Goal: Task Accomplishment & Management: Use online tool/utility

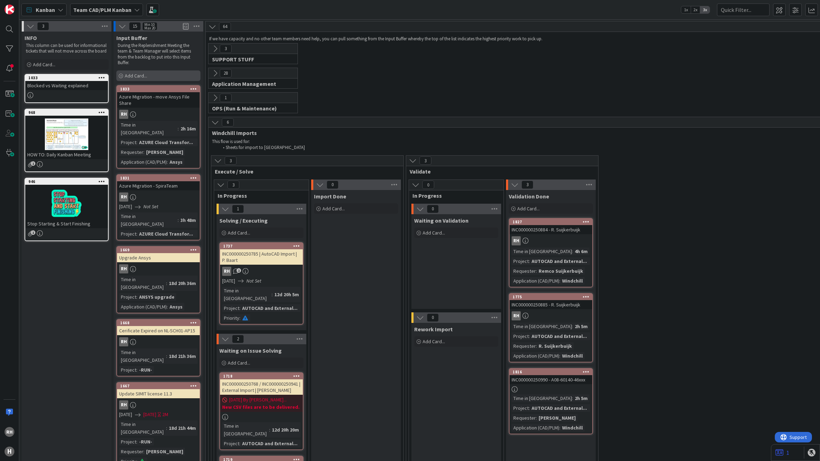
click at [145, 73] on span "Add Card..." at bounding box center [136, 75] width 22 height 6
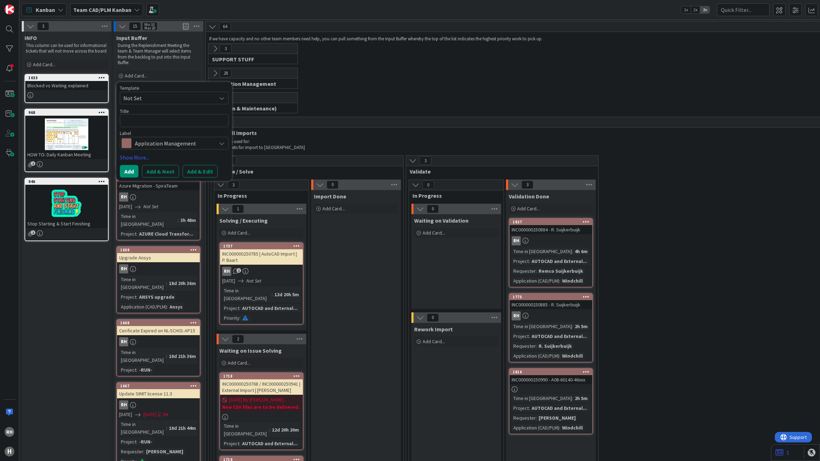
click at [146, 119] on textarea at bounding box center [174, 120] width 109 height 13
type textarea "x"
type textarea "A"
type textarea "x"
type textarea "Az"
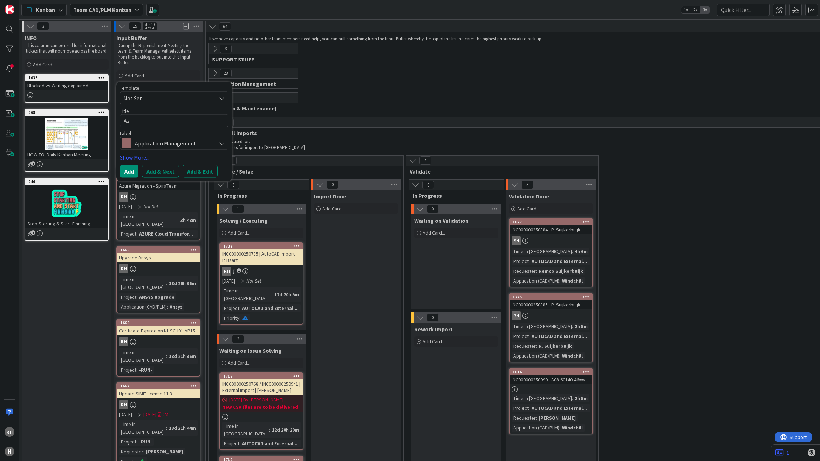
type textarea "x"
type textarea "Azu"
type textarea "x"
type textarea "Azur"
type textarea "x"
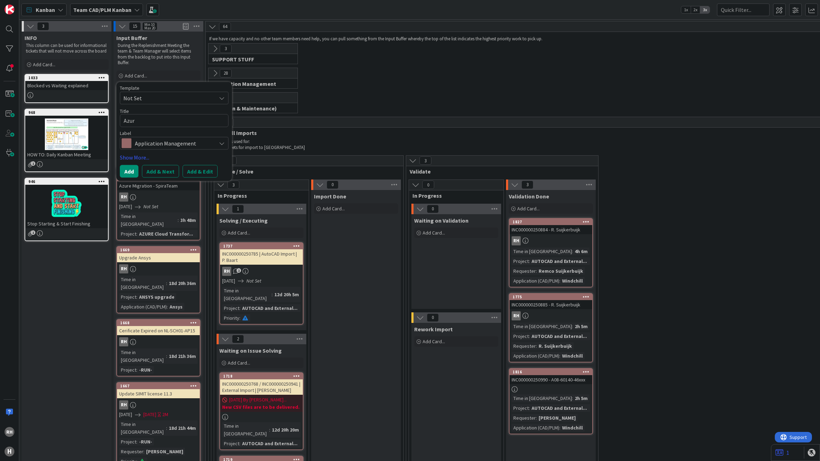
type textarea "Azure"
type textarea "x"
type textarea "Azure"
type textarea "x"
type textarea "Azure M"
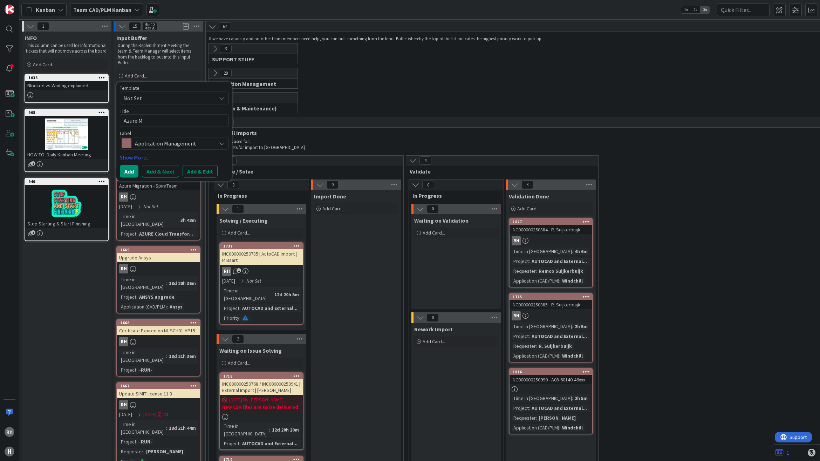
type textarea "x"
type textarea "Azure Mi"
type textarea "x"
type textarea "Azure Mig"
type textarea "x"
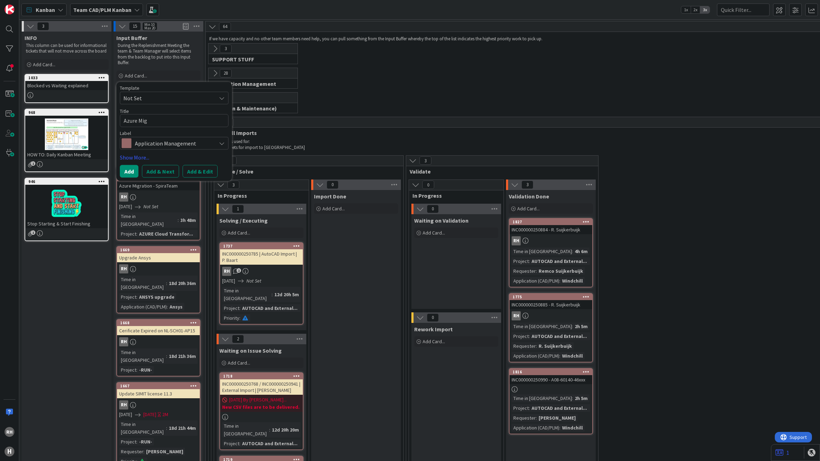
type textarea "Azure Migr"
type textarea "x"
type textarea "Azure Migra"
type textarea "x"
type textarea "Azure Migrati"
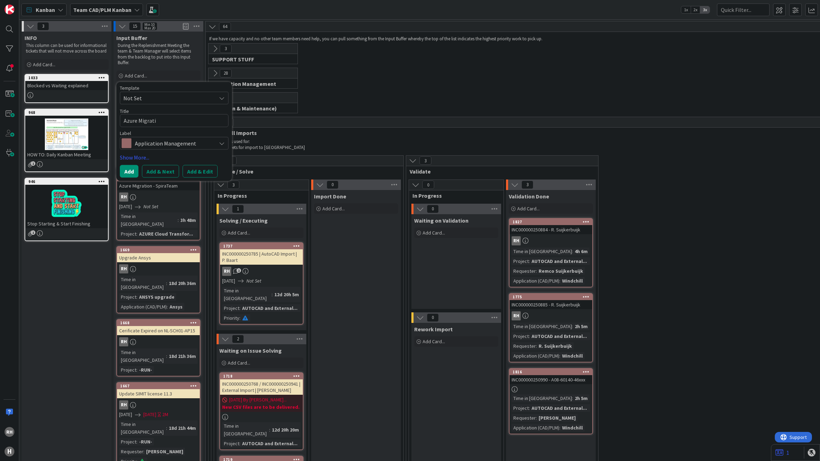
type textarea "x"
type textarea "Azure Migratio"
type textarea "x"
type textarea "Azure Migration"
type textarea "x"
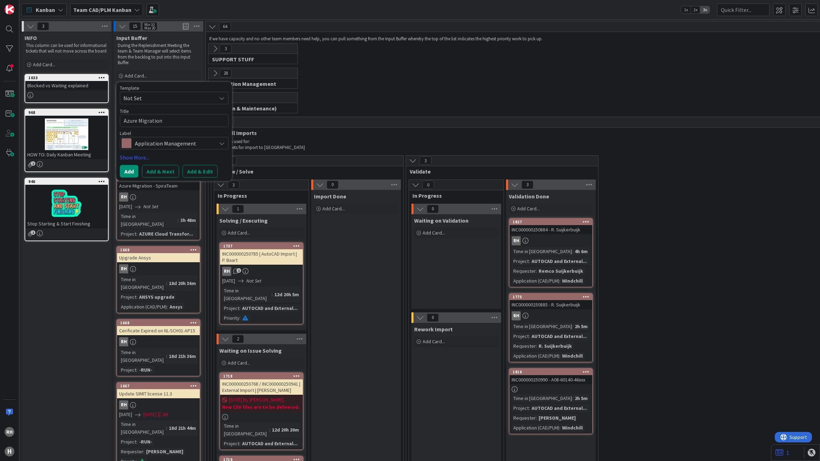
type textarea "Azure Migration"
type textarea "x"
type textarea "Azure Migration W"
type textarea "x"
type textarea "Azure Migration WS"
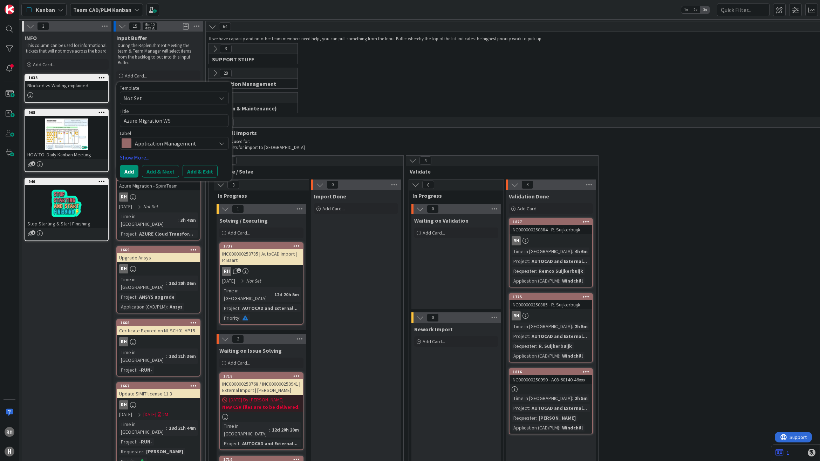
type textarea "x"
type textarea "Azure Migration WS2"
type textarea "x"
type textarea "Azure Migration WS20"
click at [190, 165] on button "Add & Edit" at bounding box center [199, 171] width 35 height 13
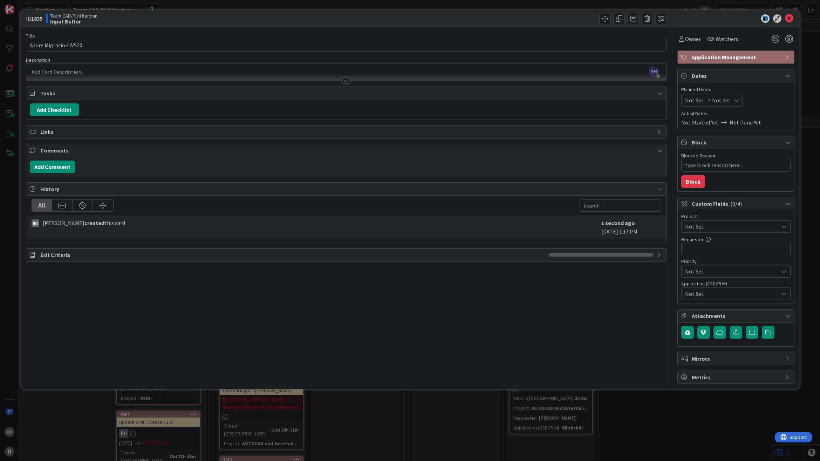
click at [712, 226] on span "Not Set" at bounding box center [730, 226] width 90 height 10
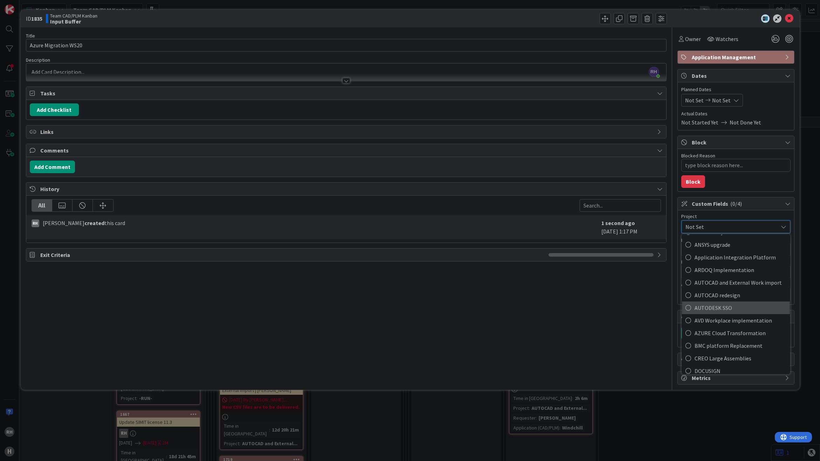
scroll to position [88, 0]
click at [717, 317] on span "AZURE Cloud Transformation" at bounding box center [740, 319] width 92 height 11
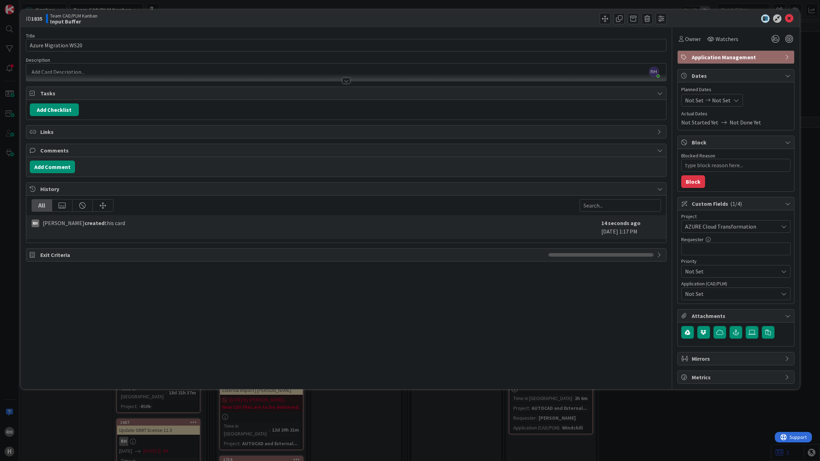
click at [713, 296] on span "Not Set" at bounding box center [731, 293] width 93 height 8
click at [522, 314] on div "Title 20 / 128 Azure Migration WS20 Description [PERSON_NAME] just joined Owner…" at bounding box center [346, 205] width 640 height 356
click at [702, 295] on span "Not Set" at bounding box center [731, 293] width 93 height 8
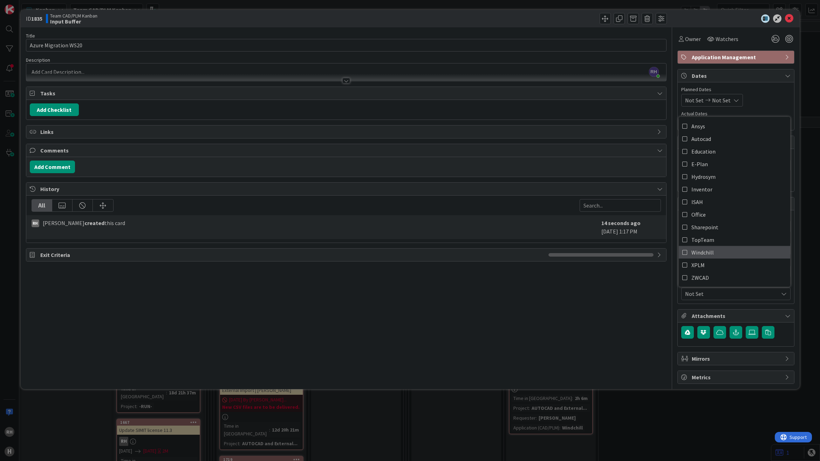
click at [685, 254] on icon at bounding box center [685, 252] width 6 height 11
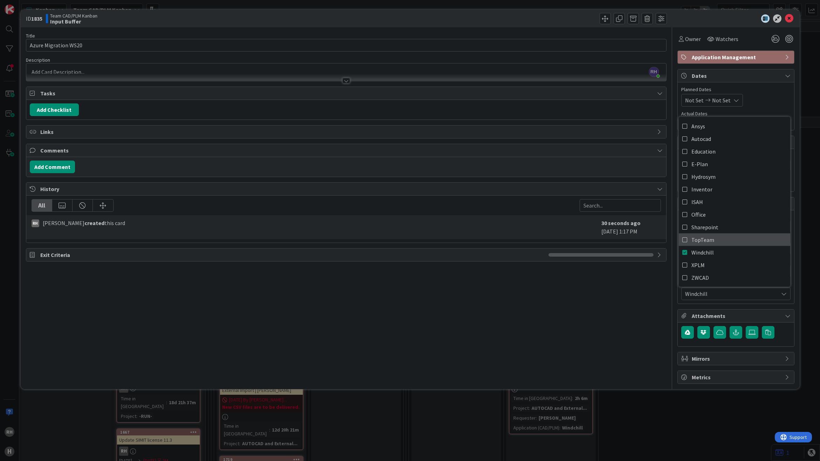
click at [684, 242] on icon at bounding box center [685, 239] width 6 height 11
click at [685, 241] on icon at bounding box center [685, 239] width 6 height 11
click at [705, 192] on span "Inventor" at bounding box center [701, 189] width 21 height 11
type textarea "x"
click at [607, 338] on div "Title 20 / 128 Azure Migration WS20 Description [PERSON_NAME] just joined Owner…" at bounding box center [346, 205] width 640 height 356
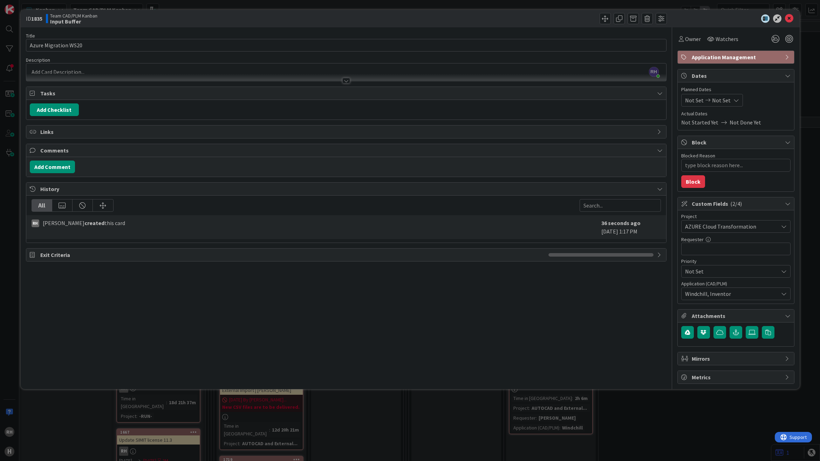
click at [126, 69] on div "[PERSON_NAME] just joined" at bounding box center [345, 72] width 639 height 18
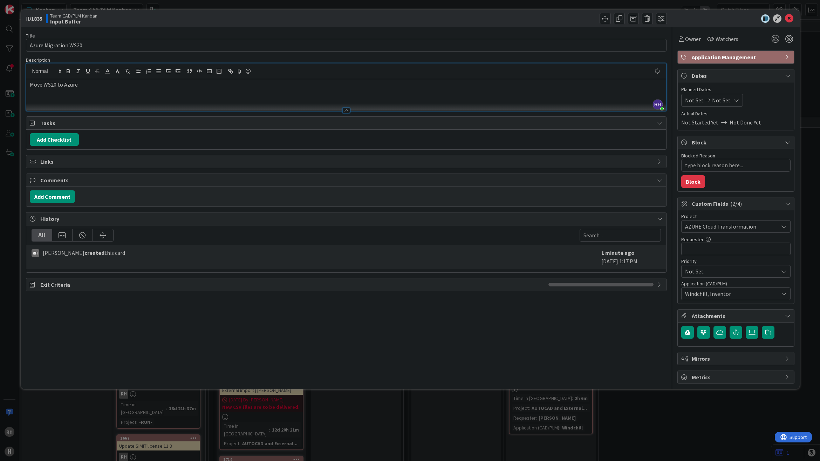
type textarea "x"
click at [92, 142] on div "Add Checklist" at bounding box center [346, 139] width 632 height 13
click at [69, 140] on button "Add Checklist" at bounding box center [54, 139] width 49 height 13
click at [65, 175] on input at bounding box center [87, 173] width 109 height 13
click at [79, 173] on input "Investigate which connections" at bounding box center [87, 173] width 109 height 13
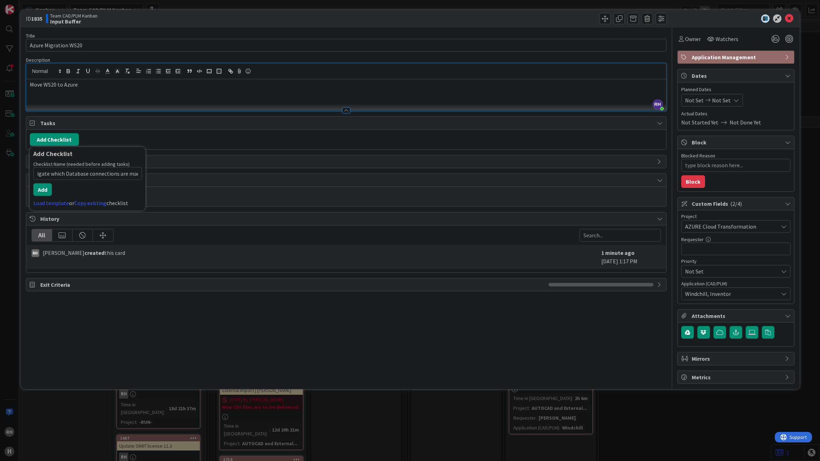
scroll to position [0, 17]
type input "Investigate which Database connections are made."
click at [38, 186] on button "Add" at bounding box center [42, 189] width 19 height 13
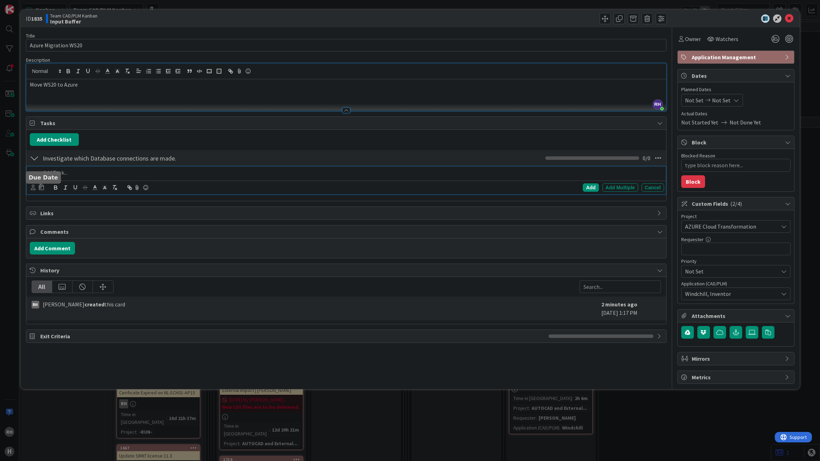
type textarea "x"
click at [36, 159] on div at bounding box center [34, 158] width 9 height 13
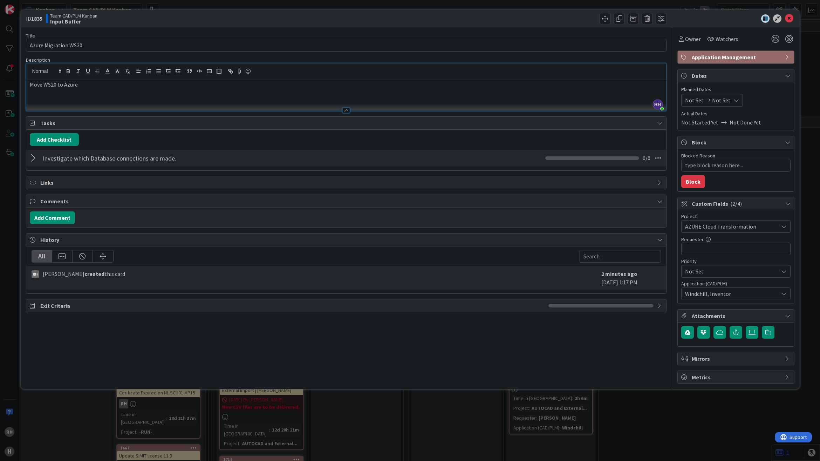
click at [32, 159] on div at bounding box center [34, 158] width 9 height 13
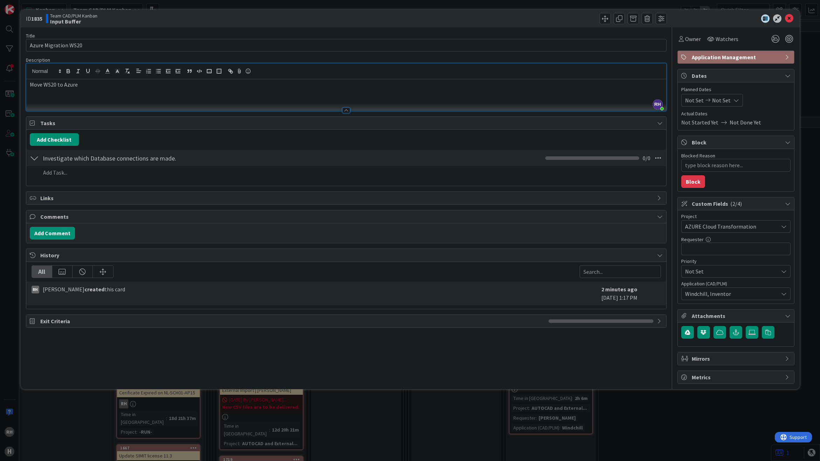
drag, startPoint x: 198, startPoint y: 159, endPoint x: 103, endPoint y: 160, distance: 94.6
click at [107, 160] on div "Investigate which Database connections are made. Checklist Name 48 / 64 Investi…" at bounding box center [345, 158] width 639 height 16
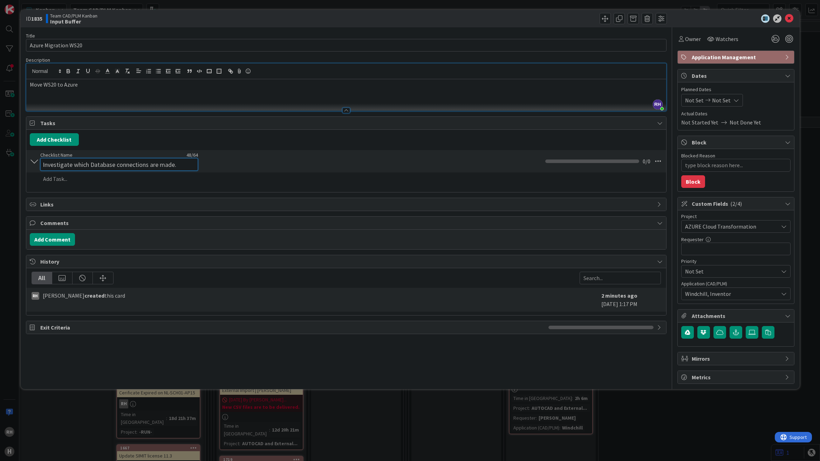
drag, startPoint x: 71, startPoint y: 160, endPoint x: 85, endPoint y: 160, distance: 13.7
click at [85, 160] on input "Investigate which Database connections are made." at bounding box center [119, 164] width 158 height 13
click at [94, 162] on input "Investigate which Database connections are made." at bounding box center [119, 164] width 158 height 13
click at [90, 165] on input "Investigate which Database connections are made." at bounding box center [119, 164] width 158 height 13
drag, startPoint x: 90, startPoint y: 165, endPoint x: 180, endPoint y: 165, distance: 90.0
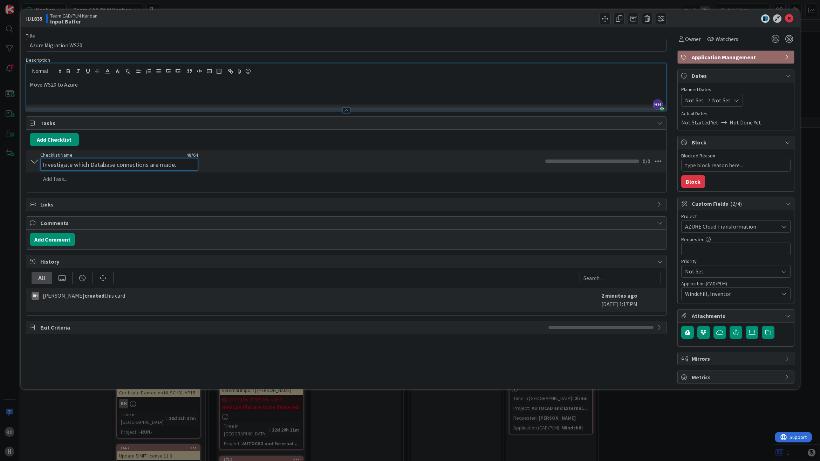
click at [180, 165] on input "Investigate which Database connections are made." at bounding box center [119, 164] width 158 height 13
type input "Inves"
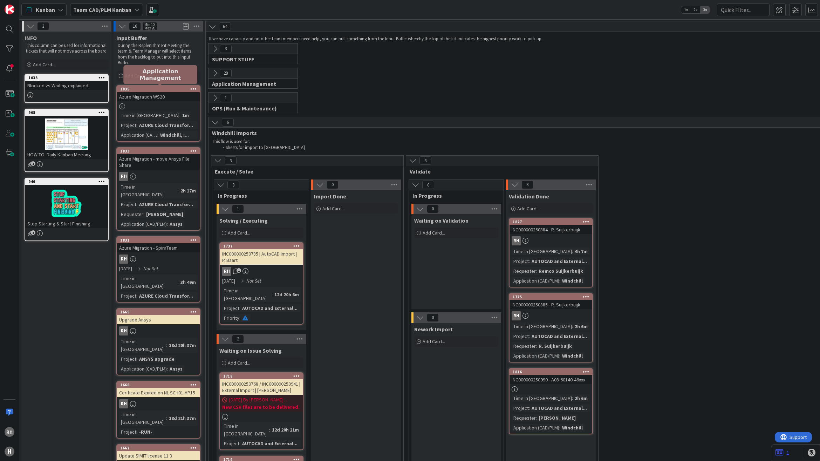
click at [150, 88] on div "1835" at bounding box center [159, 89] width 79 height 5
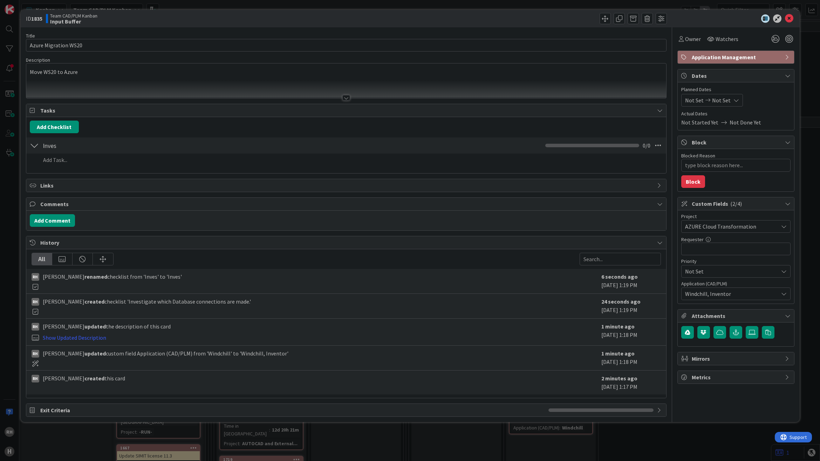
type textarea "x"
click at [32, 145] on div at bounding box center [34, 145] width 9 height 13
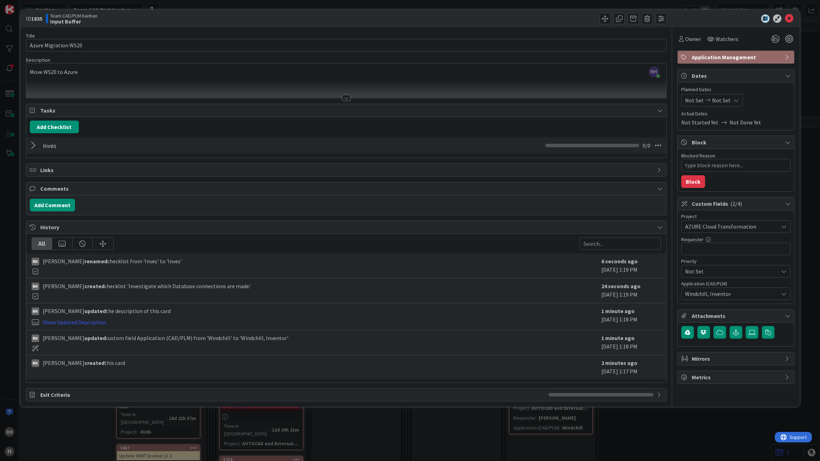
click at [32, 145] on div at bounding box center [34, 145] width 9 height 13
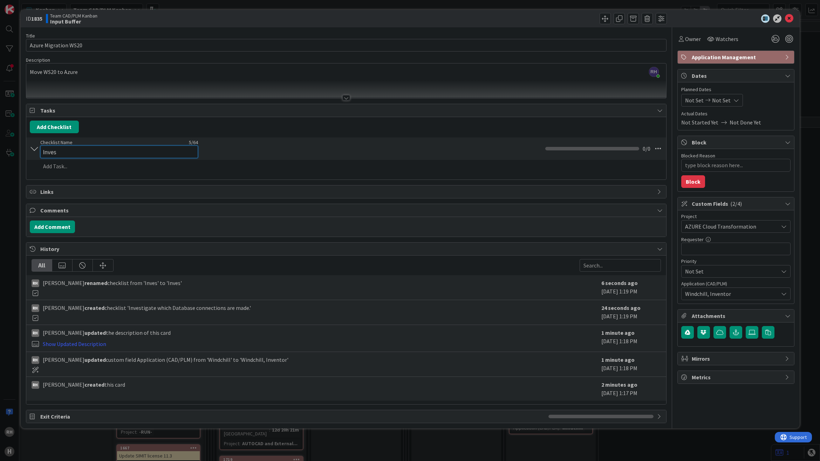
click at [69, 147] on input "Inves" at bounding box center [119, 151] width 158 height 13
type input "Investigate connections"
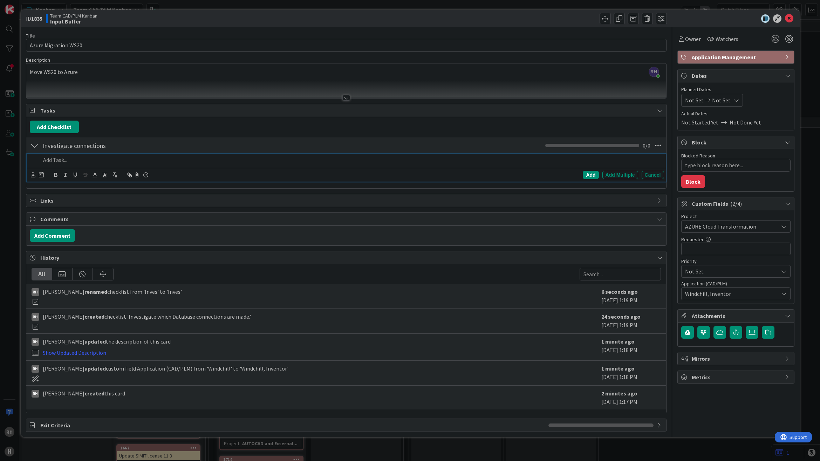
click at [65, 161] on p at bounding box center [351, 160] width 620 height 8
paste div
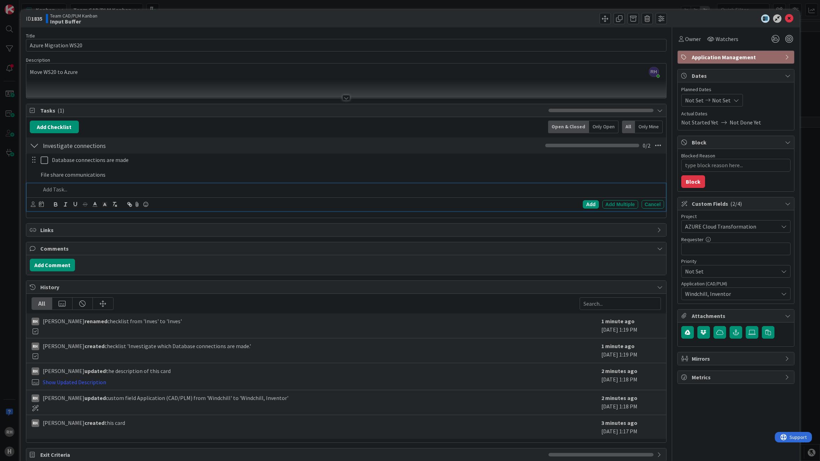
type textarea "x"
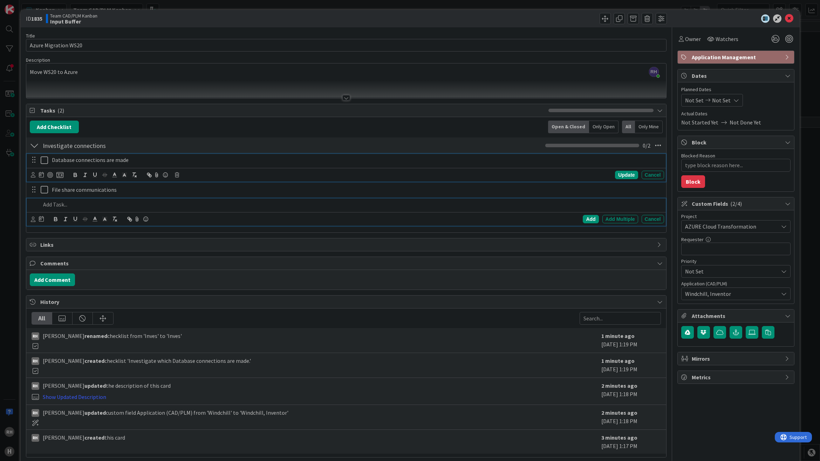
click at [131, 158] on p "Database connections are made" at bounding box center [356, 160] width 609 height 8
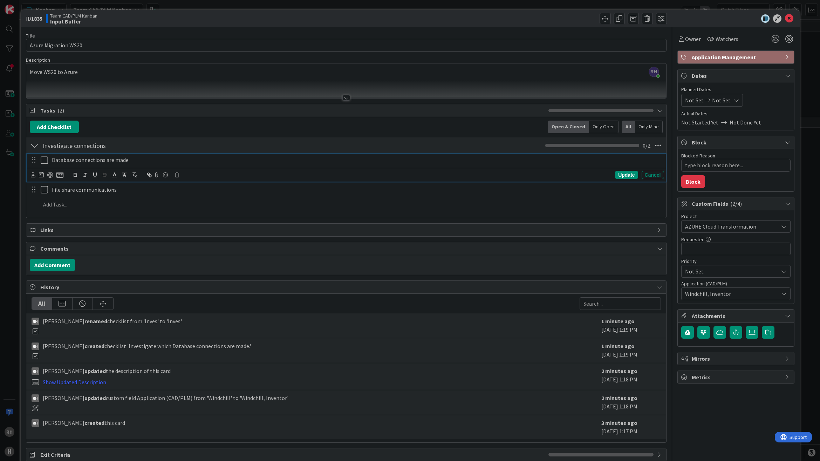
click at [130, 161] on p "Database connections are made" at bounding box center [356, 160] width 609 height 8
click at [50, 191] on p at bounding box center [351, 189] width 620 height 8
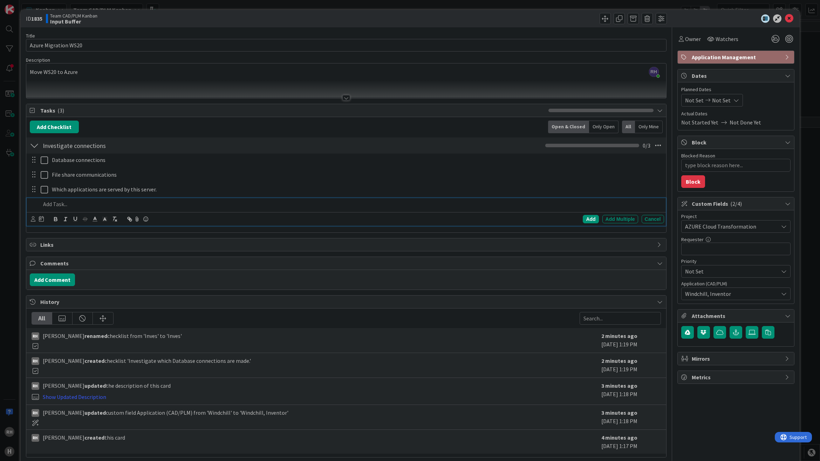
click at [106, 75] on div "[PERSON_NAME] just joined Move WS20 to Azure" at bounding box center [345, 80] width 639 height 35
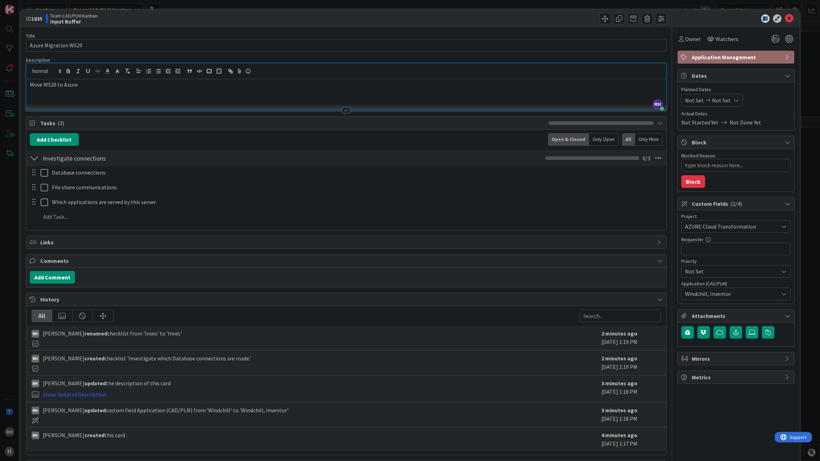
type textarea "x"
drag, startPoint x: 209, startPoint y: 89, endPoint x: 179, endPoint y: 98, distance: 31.1
click at [179, 98] on div "Move WS20 to Azure This server is used for multiple in-house build applications…" at bounding box center [345, 95] width 639 height 32
click at [321, 96] on p "This server is used for multiple in-house build applications such as HDR, Maste…" at bounding box center [346, 93] width 632 height 8
click at [784, 19] on icon at bounding box center [788, 18] width 8 height 8
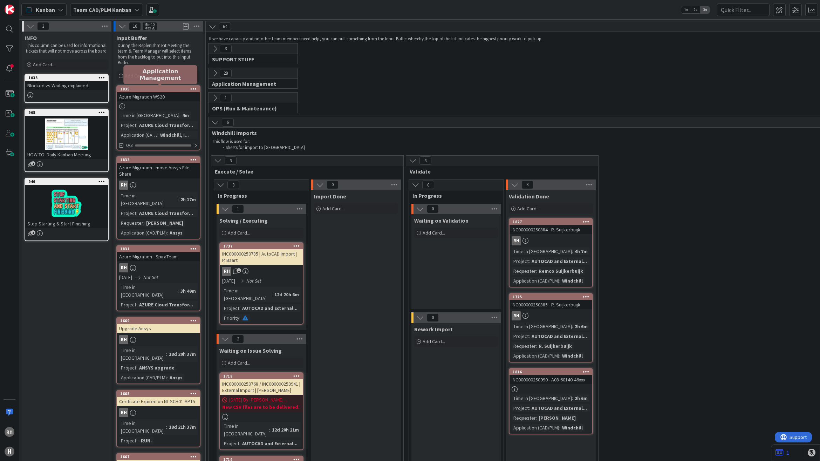
click at [162, 91] on div "1835" at bounding box center [159, 89] width 79 height 5
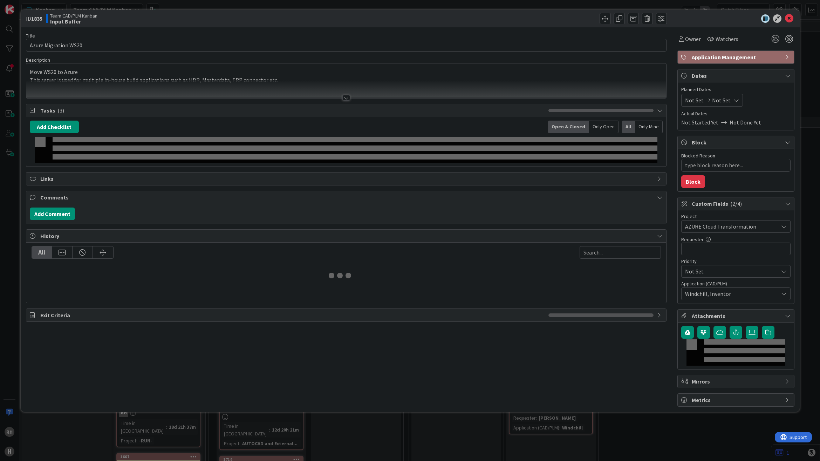
type textarea "x"
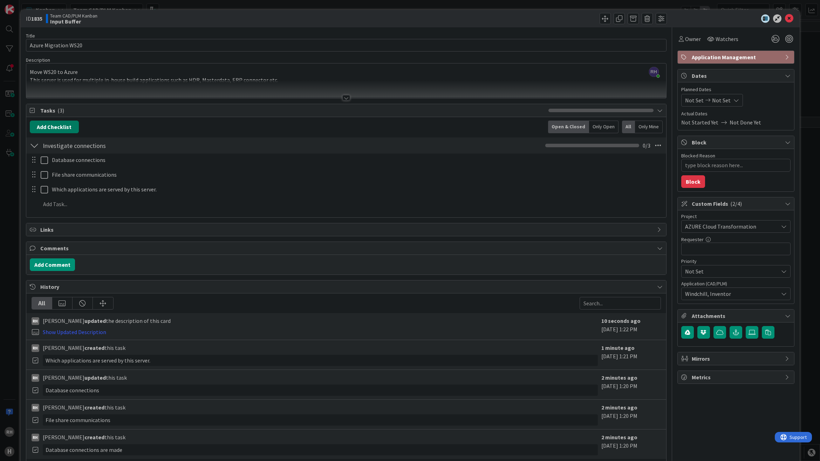
click at [67, 127] on button "Add Checklist" at bounding box center [54, 126] width 49 height 13
click at [68, 159] on input at bounding box center [87, 160] width 109 height 13
type input "I"
type input "Move Acceptance"
type textarea "x"
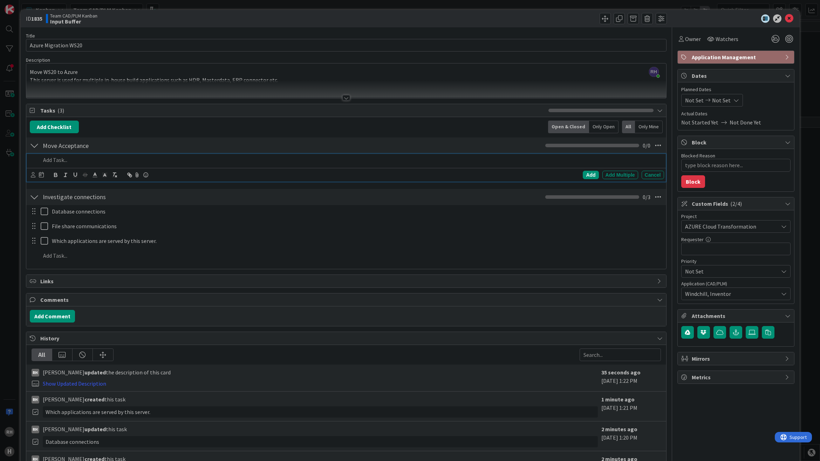
drag, startPoint x: 406, startPoint y: 193, endPoint x: 230, endPoint y: 193, distance: 176.5
click at [403, 193] on div "Investigate connections Checklist Name 23 / 64 Investigate connections 0 / 3" at bounding box center [345, 197] width 639 height 16
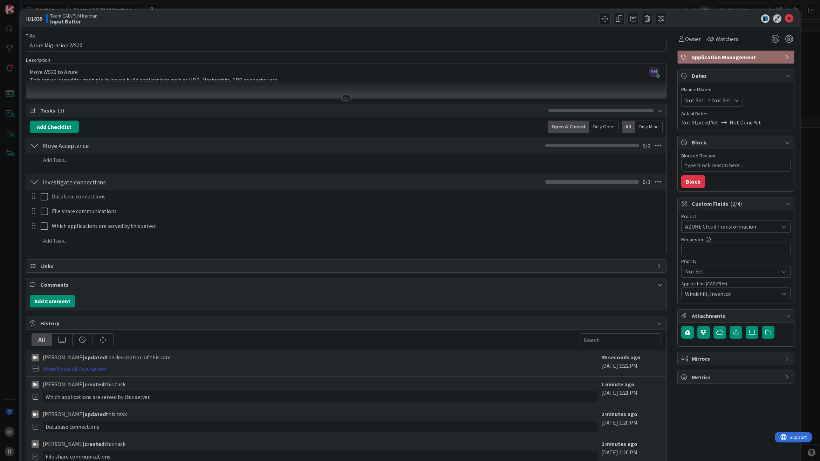
click at [33, 146] on div at bounding box center [34, 145] width 9 height 13
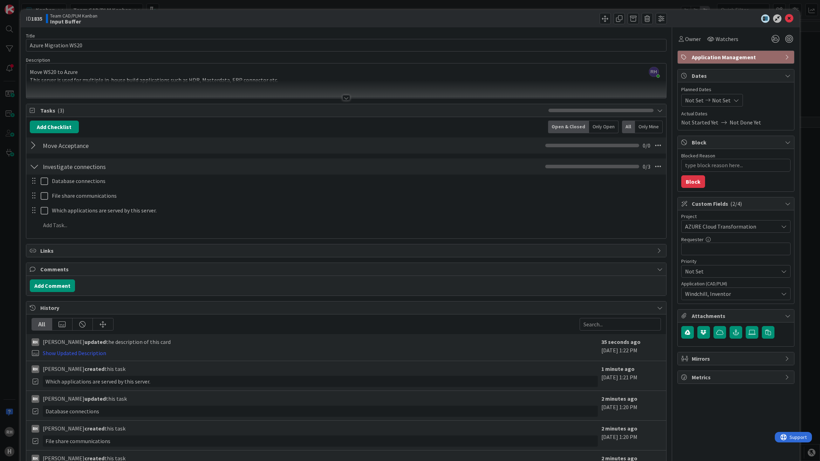
click at [33, 146] on div at bounding box center [34, 145] width 9 height 13
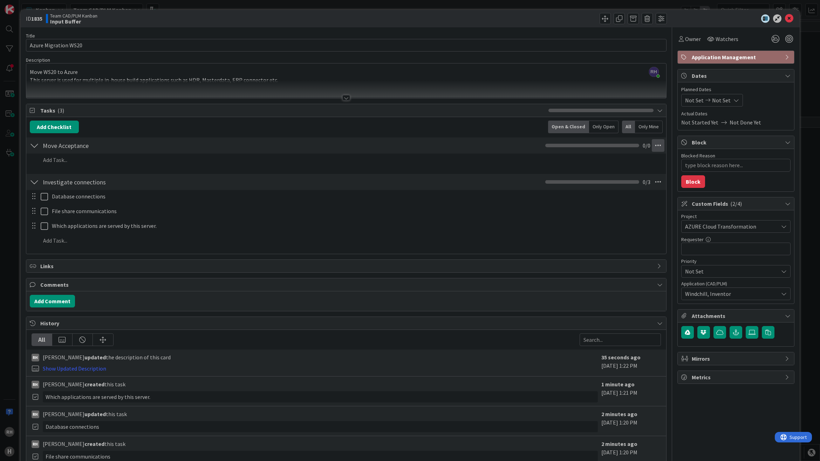
click at [651, 147] on icon at bounding box center [657, 145] width 13 height 13
click at [637, 158] on link "Move Down" at bounding box center [609, 161] width 105 height 10
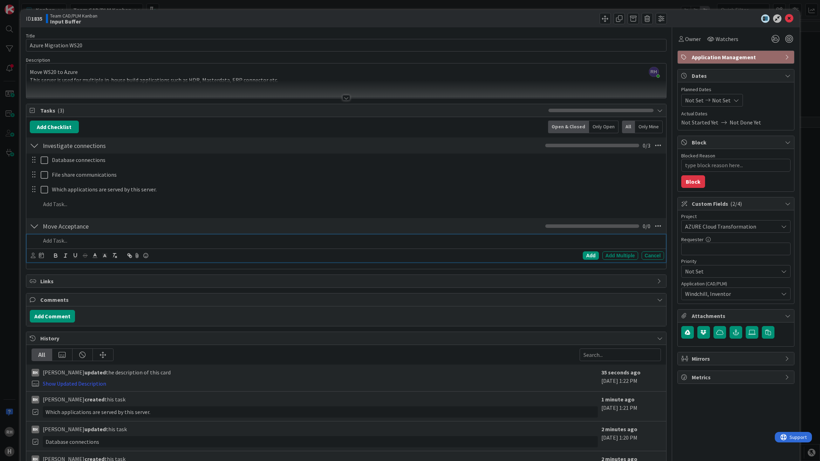
click at [84, 246] on div at bounding box center [351, 240] width 626 height 12
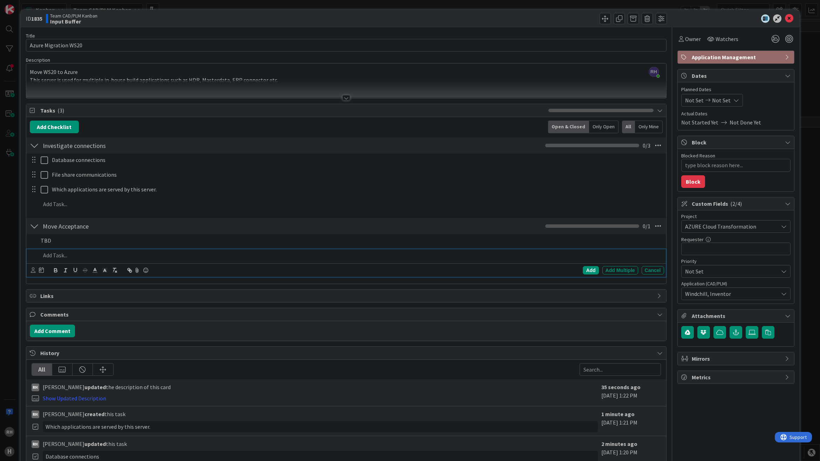
type textarea "x"
click at [60, 125] on button "Add Checklist" at bounding box center [54, 126] width 49 height 13
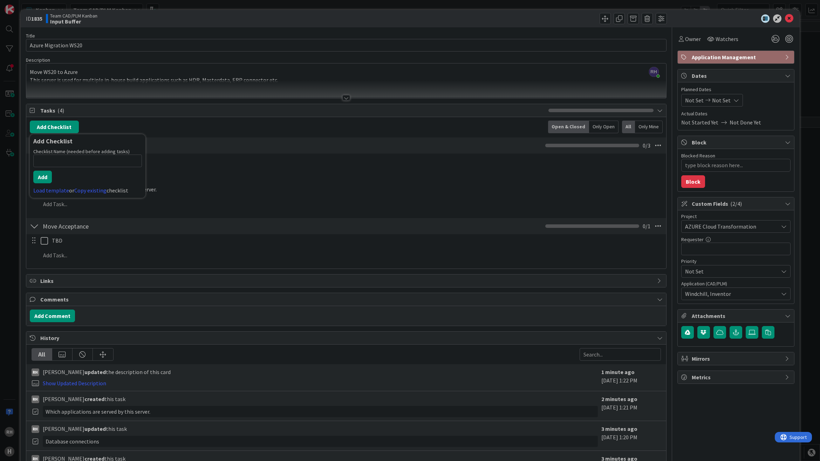
click at [73, 162] on input at bounding box center [87, 160] width 109 height 13
type input "Move Test"
click at [48, 174] on button "Add" at bounding box center [42, 177] width 19 height 13
type textarea "x"
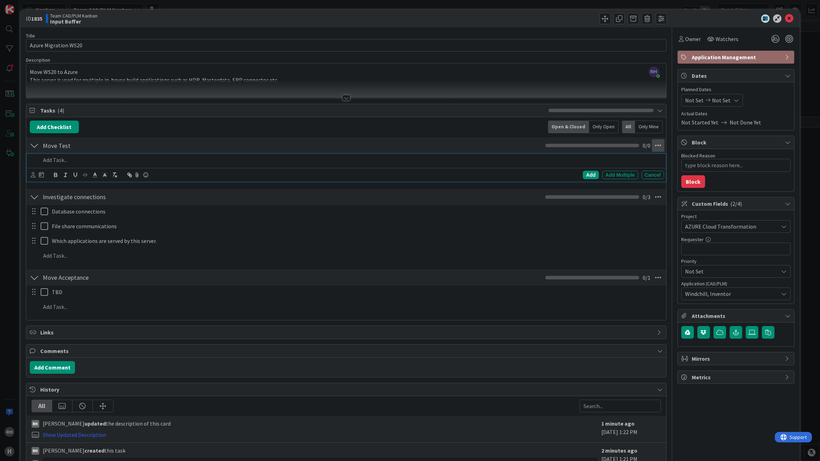
click at [656, 144] on icon at bounding box center [657, 145] width 13 height 13
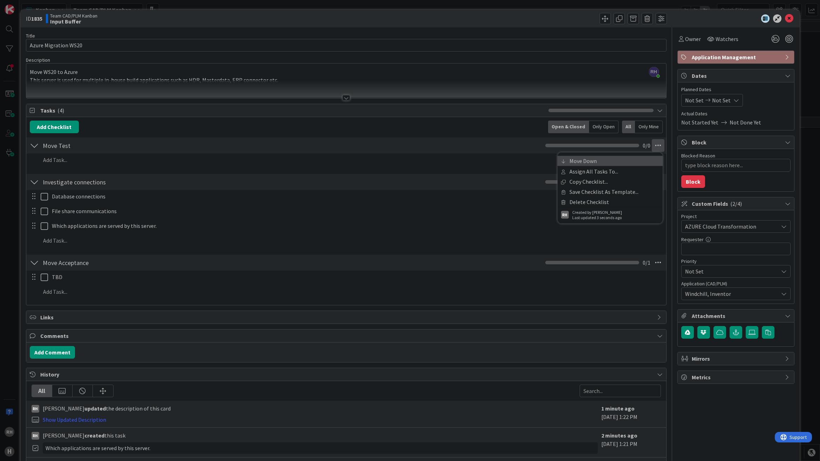
click at [588, 165] on link "Move Down" at bounding box center [609, 161] width 105 height 10
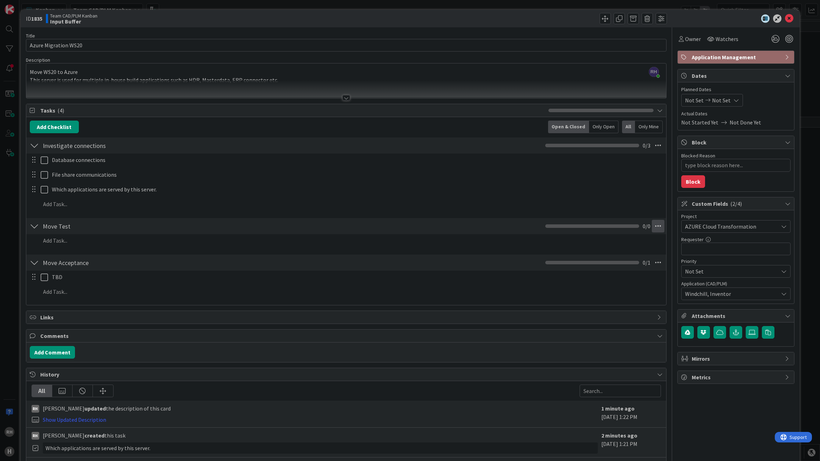
click at [651, 228] on icon at bounding box center [657, 226] width 13 height 13
click at [603, 249] on link "Move Down" at bounding box center [609, 252] width 105 height 10
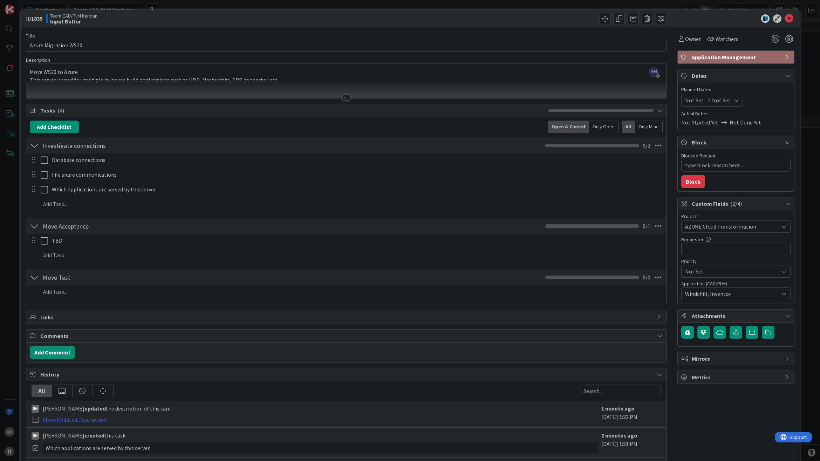
click at [344, 99] on div at bounding box center [346, 98] width 8 height 6
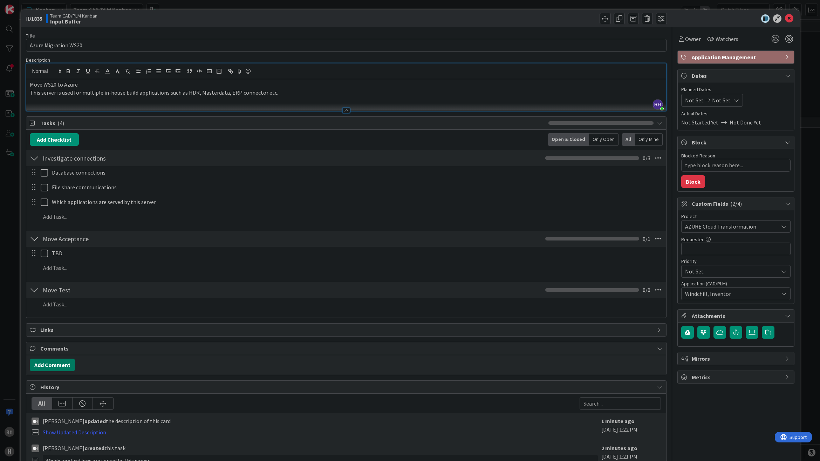
click at [60, 364] on button "Add Comment" at bounding box center [52, 364] width 45 height 13
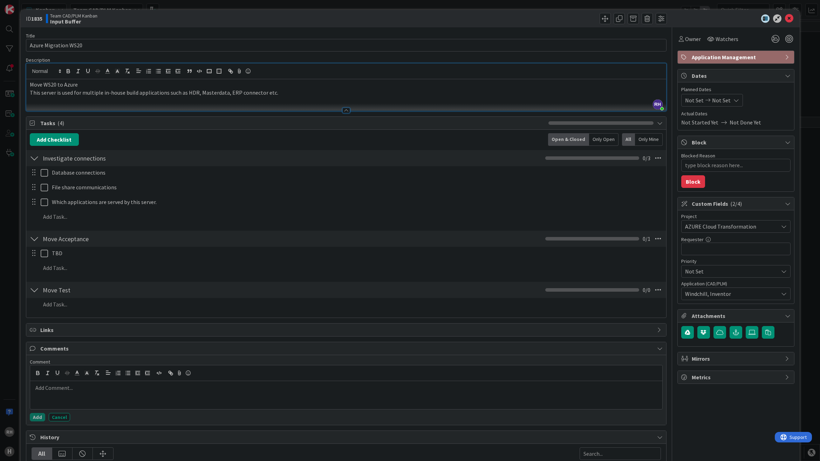
click at [62, 392] on p at bounding box center [346, 387] width 626 height 8
click at [366, 398] on p at bounding box center [346, 396] width 626 height 8
click at [705, 417] on div "Owner Watchers Application Management Dates Planned Dates Not Set Not Set Actua…" at bounding box center [735, 335] width 117 height 616
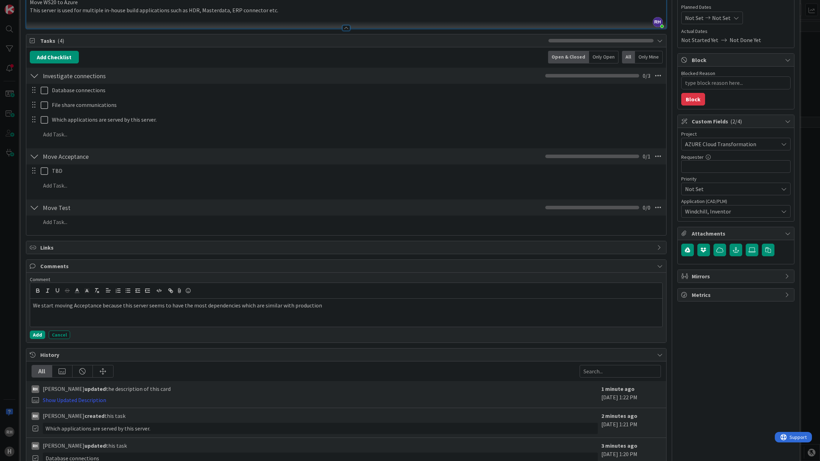
scroll to position [88, 0]
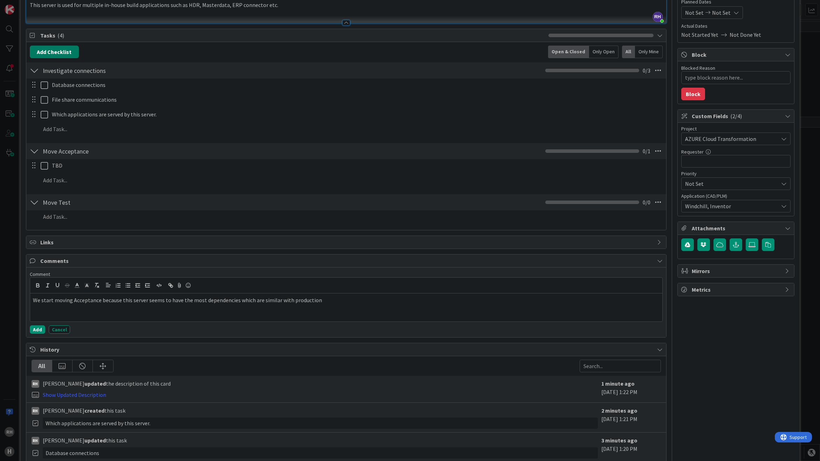
click at [74, 53] on button "Add Checklist" at bounding box center [54, 52] width 49 height 13
click at [64, 83] on input at bounding box center [87, 85] width 109 height 13
type input "Move Production"
click at [46, 104] on button "Add" at bounding box center [42, 102] width 19 height 13
type textarea "x"
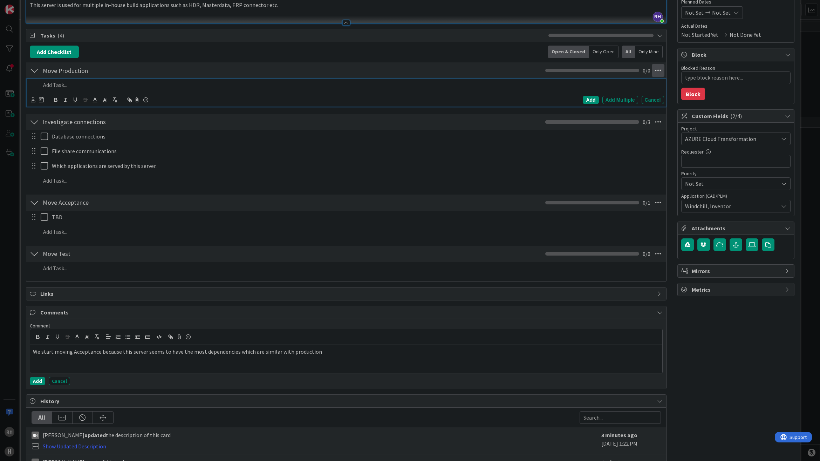
click at [654, 72] on icon at bounding box center [657, 70] width 13 height 13
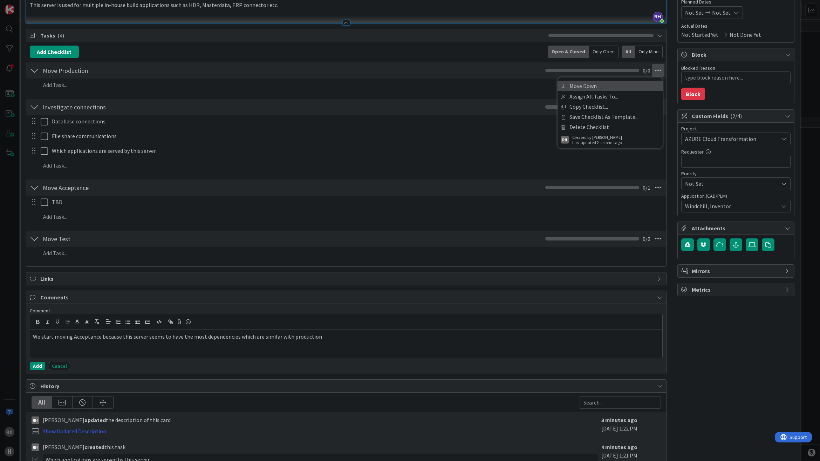
click at [605, 88] on link "Move Down" at bounding box center [609, 86] width 105 height 10
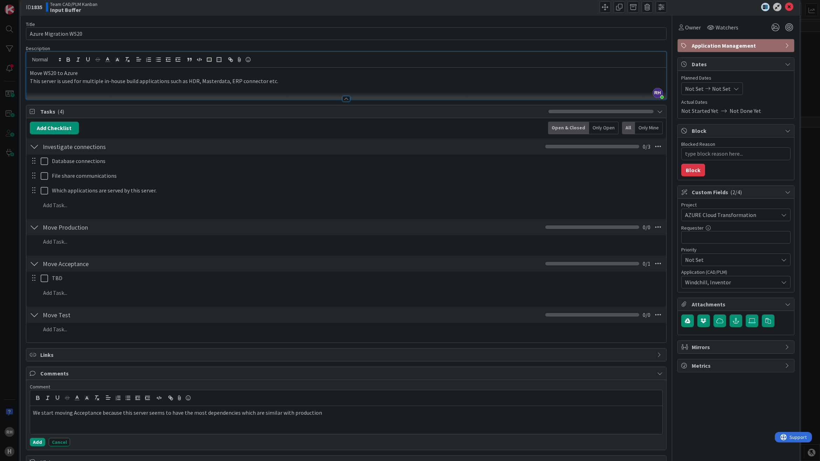
scroll to position [11, 0]
drag, startPoint x: 617, startPoint y: 229, endPoint x: 615, endPoint y: 241, distance: 11.4
click at [615, 241] on div "Move Production Checklist Name 15 / 64 Move Production Move Up Move Down Assign…" at bounding box center [345, 235] width 639 height 33
click at [651, 228] on icon at bounding box center [657, 227] width 13 height 13
click at [635, 251] on link "Move Down" at bounding box center [609, 253] width 105 height 10
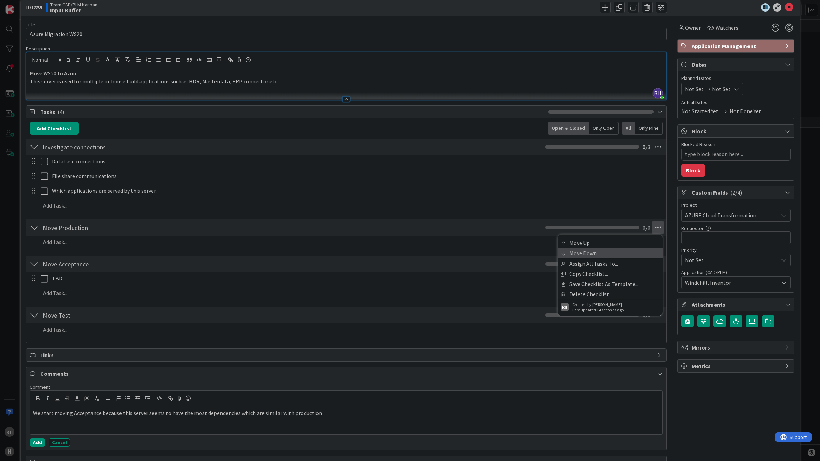
scroll to position [236, 0]
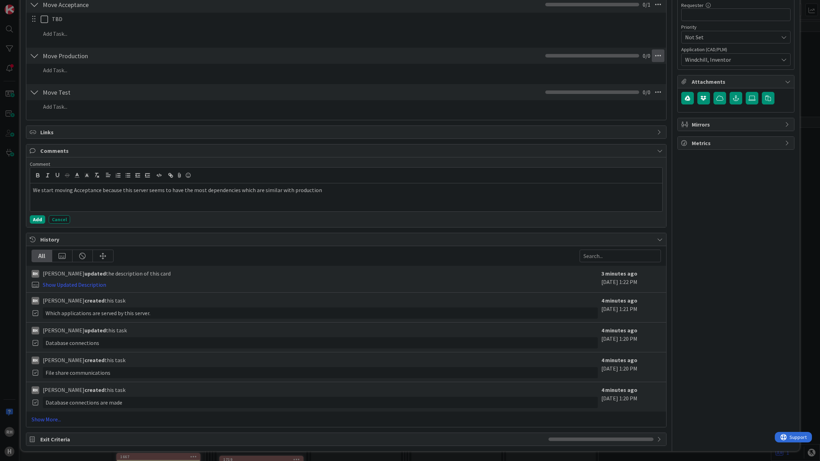
click at [651, 54] on icon at bounding box center [657, 55] width 13 height 13
click at [628, 76] on link "Move Down" at bounding box center [609, 81] width 105 height 10
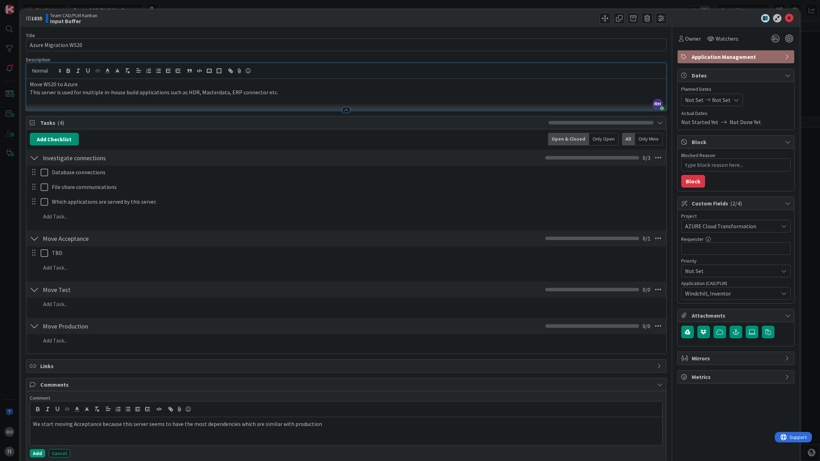
scroll to position [0, 0]
drag, startPoint x: 781, startPoint y: 19, endPoint x: 489, endPoint y: -6, distance: 293.5
click at [489, 0] on html "RH H Kanban Team CAD/PLM Kanban 1x 2x 3x 3 INFO This column can be used for inf…" at bounding box center [410, 230] width 820 height 461
click at [63, 142] on button "Add Checklist" at bounding box center [54, 139] width 49 height 13
click at [59, 174] on input at bounding box center [87, 173] width 109 height 13
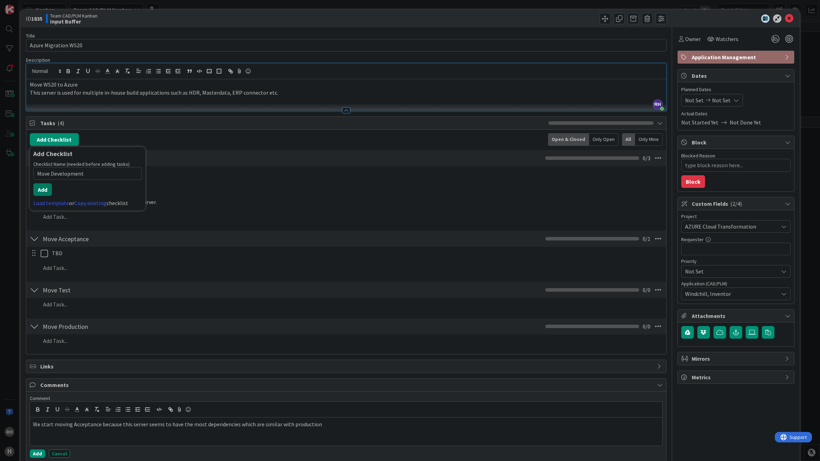
type input "Move Development"
click at [39, 188] on button "Add" at bounding box center [42, 189] width 19 height 13
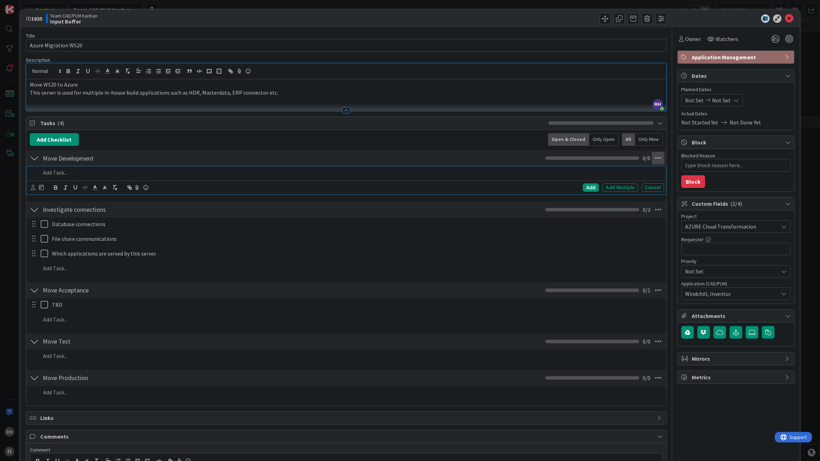
click at [654, 158] on icon at bounding box center [657, 158] width 13 height 13
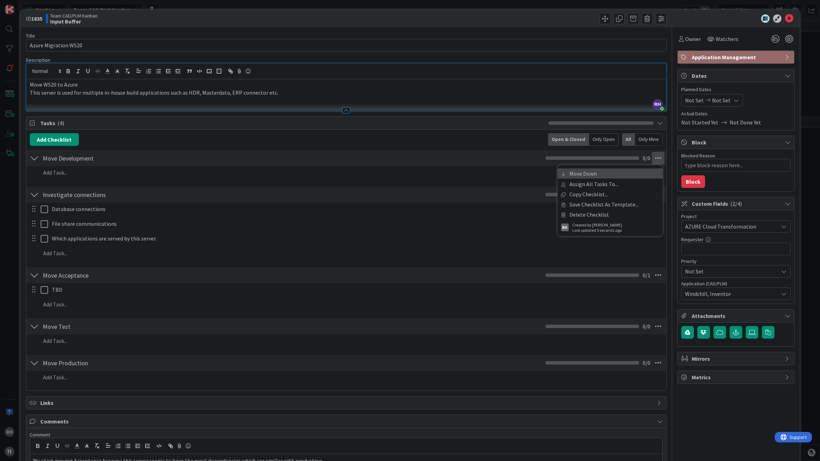
click at [598, 173] on link "Move Down" at bounding box center [609, 173] width 105 height 10
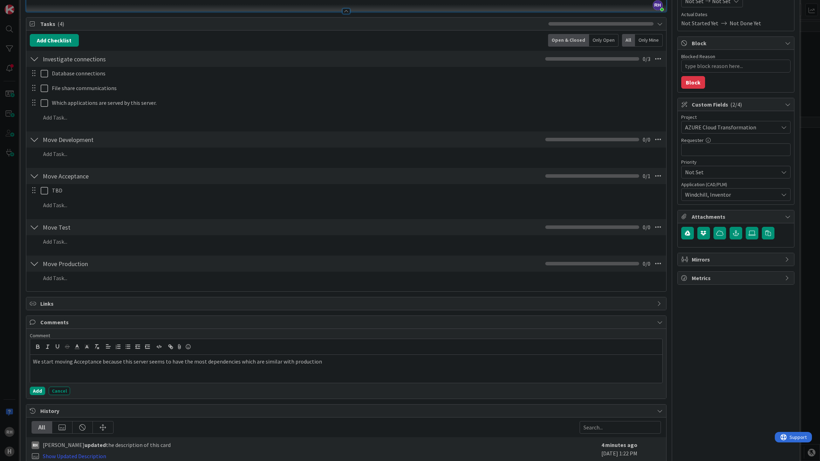
scroll to position [99, 0]
click at [651, 140] on icon at bounding box center [657, 139] width 13 height 13
click at [617, 164] on link "Move Down" at bounding box center [609, 165] width 105 height 10
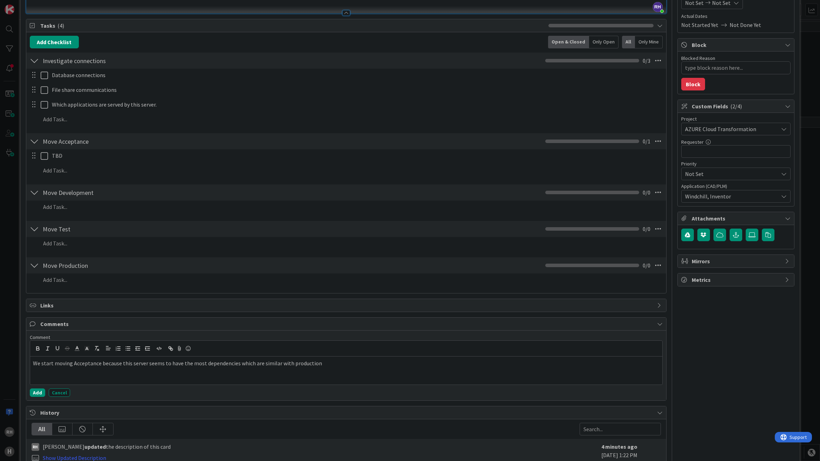
scroll to position [0, 0]
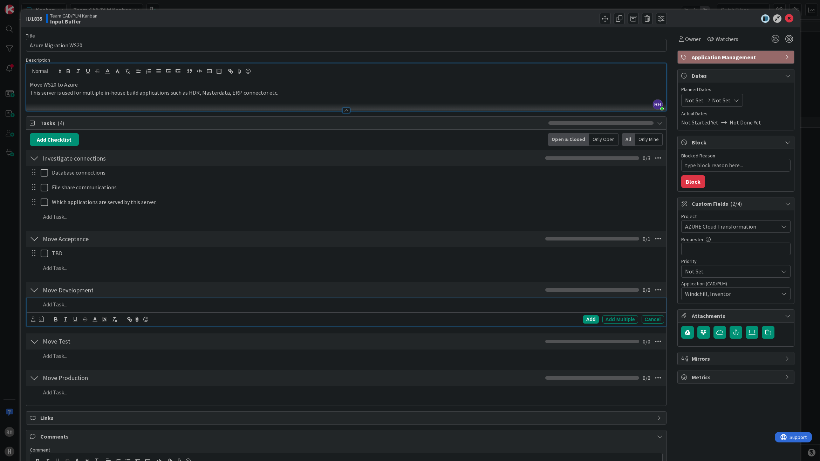
click at [56, 306] on p at bounding box center [351, 304] width 620 height 8
click at [784, 17] on icon at bounding box center [788, 18] width 8 height 8
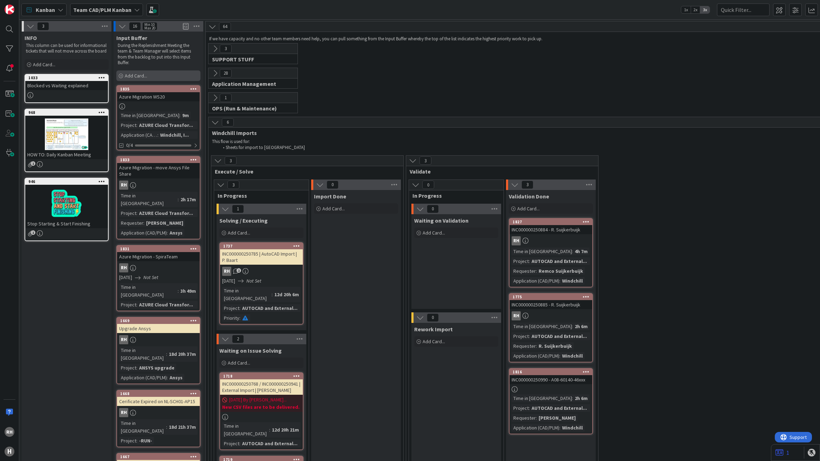
click at [145, 76] on span "Add Card..." at bounding box center [136, 75] width 22 height 6
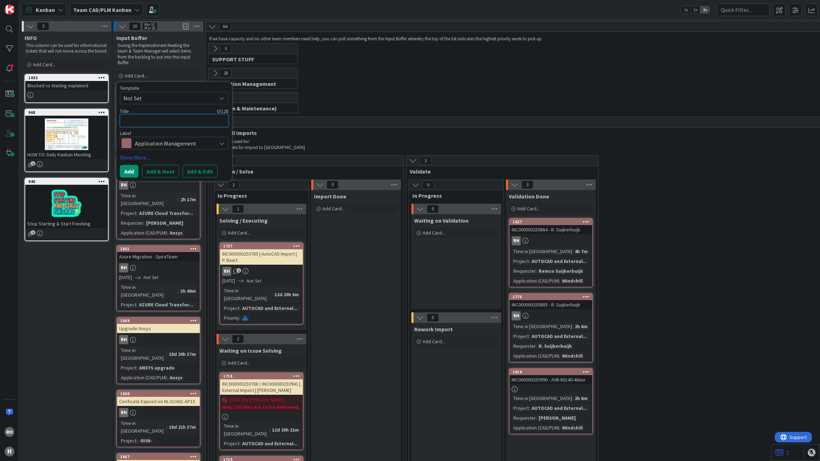
click at [147, 120] on textarea at bounding box center [174, 120] width 109 height 13
type textarea "x"
type textarea "C"
type textarea "x"
type textarea "Co"
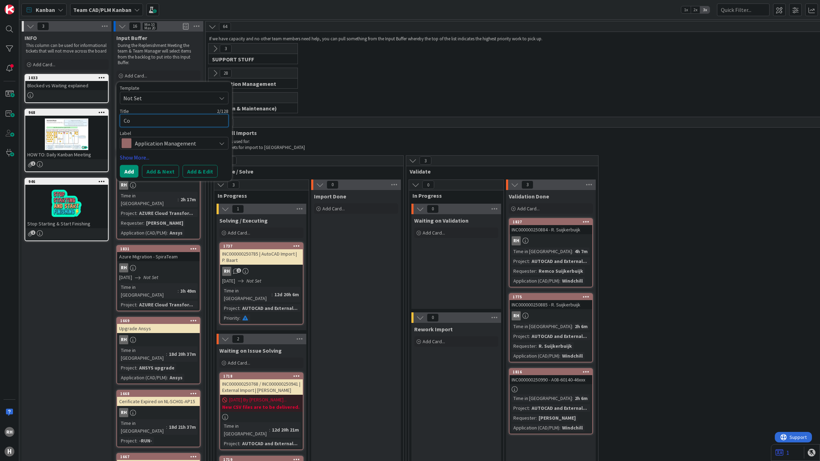
type textarea "x"
type textarea "Cor"
type textarea "x"
type textarea "Corr"
type textarea "x"
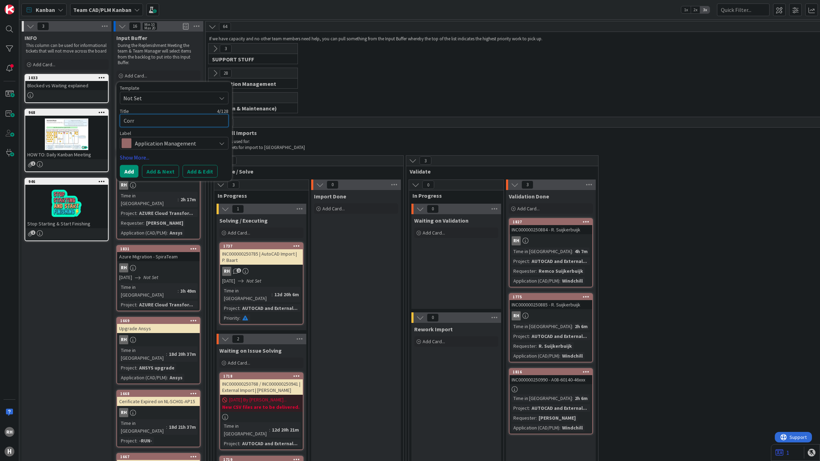
type textarea "Corre"
type textarea "x"
type textarea "Correc"
type textarea "x"
type textarea "Correct"
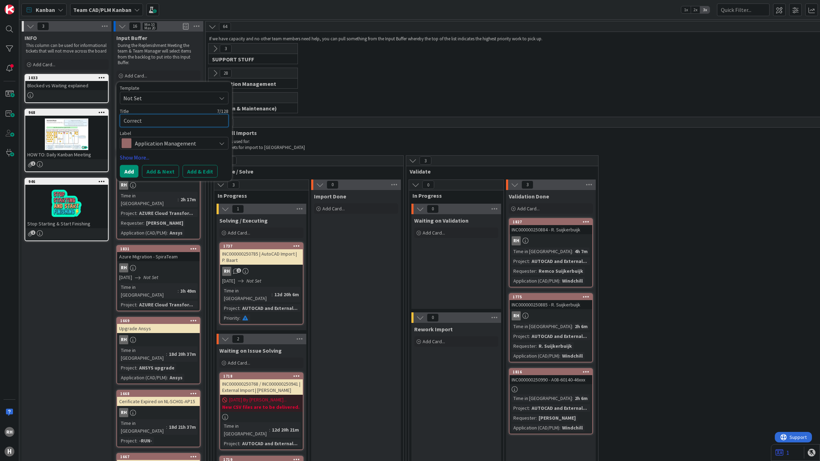
type textarea "x"
type textarea "Correct"
type textarea "x"
type textarea "Correct m"
type textarea "x"
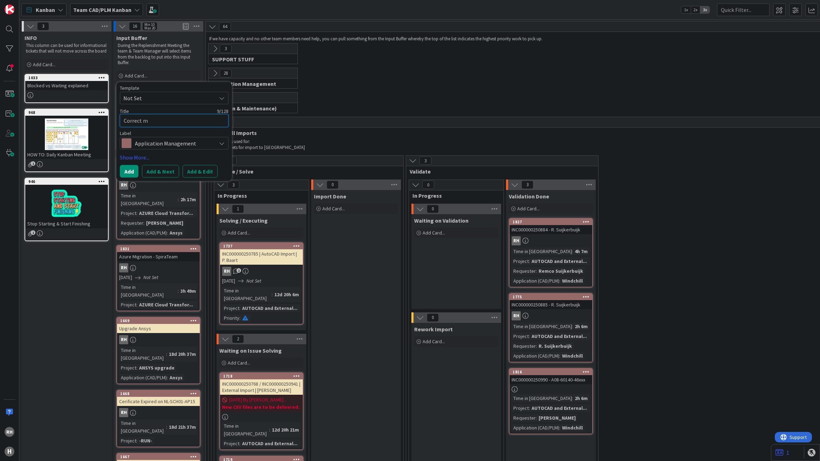
type textarea "Correct mi"
type textarea "x"
type textarea "Correct mis"
type textarea "x"
type textarea "Correct miss"
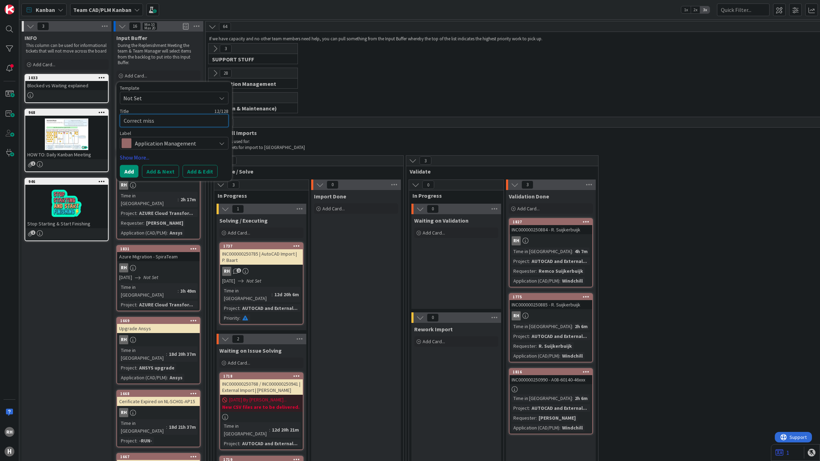
type textarea "x"
type textarea "Correct missi"
type textarea "x"
type textarea "Correct missin"
type textarea "x"
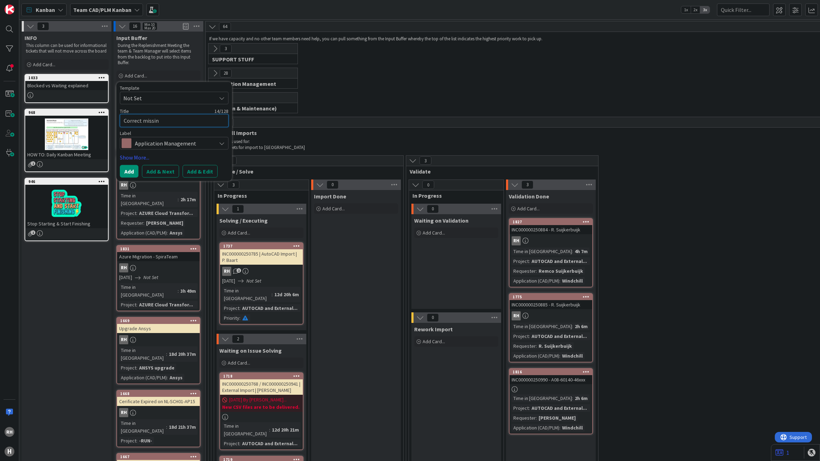
type textarea "Correct missing"
type textarea "x"
type textarea "Correct missing"
type textarea "x"
type textarea "Correct missing V"
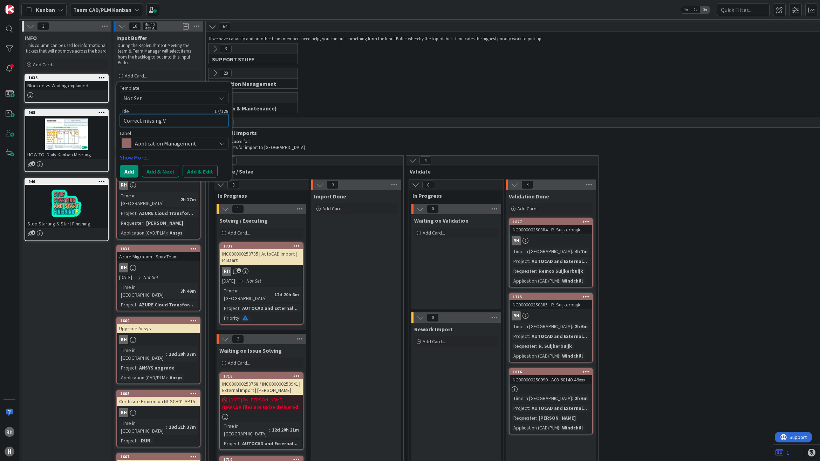
type textarea "x"
type textarea "Correct missing Vi"
type textarea "x"
type textarea "Correct missing Vie"
type textarea "x"
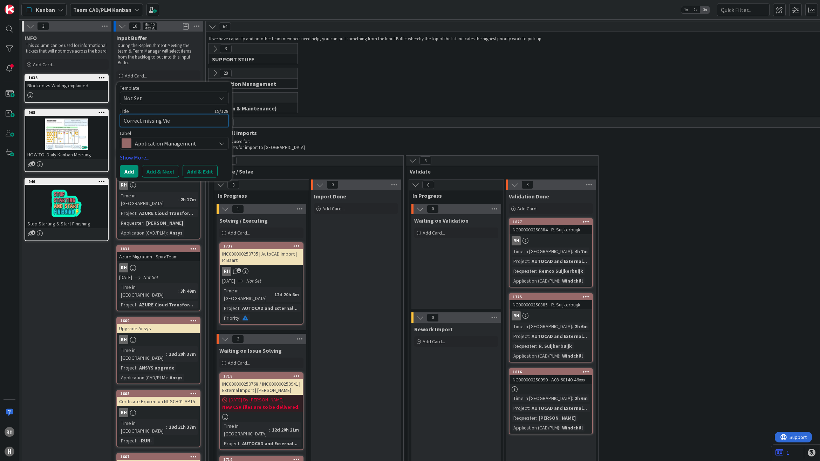
type textarea "Correct missing View"
type textarea "x"
type textarea "Correct missing Viewa"
type textarea "x"
type textarea "Correct missing Viewab"
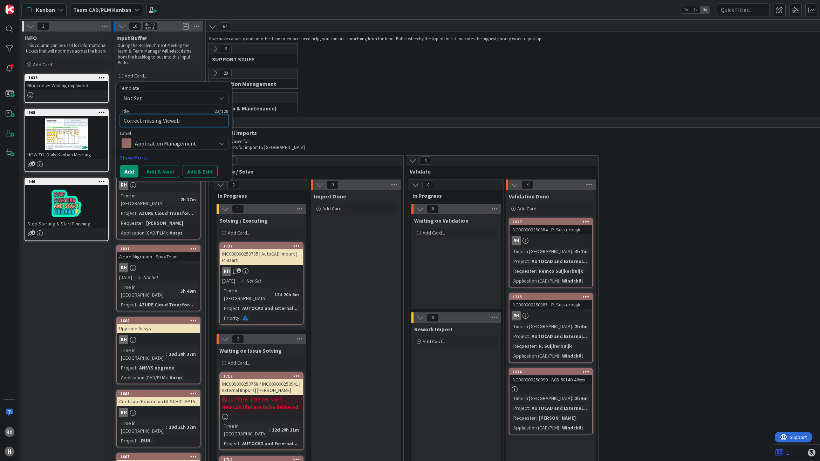
type textarea "x"
type textarea "Correct missing Viewabl"
type textarea "x"
type textarea "Correct missing Viewable"
type textarea "x"
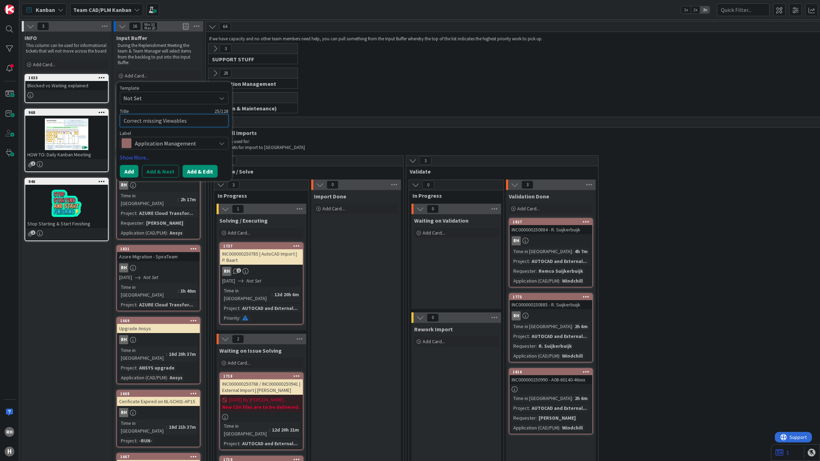
type textarea "Correct missing Viewables"
click at [193, 170] on button "Add & Edit" at bounding box center [199, 171] width 35 height 13
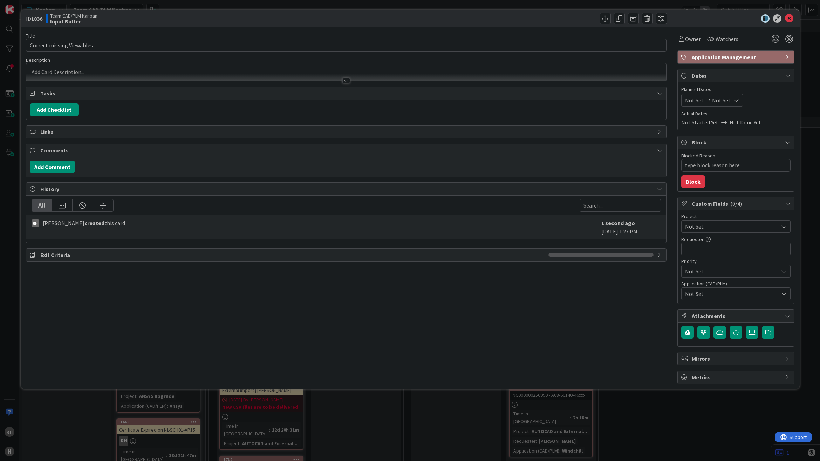
click at [718, 228] on span "Not Set" at bounding box center [730, 226] width 90 height 10
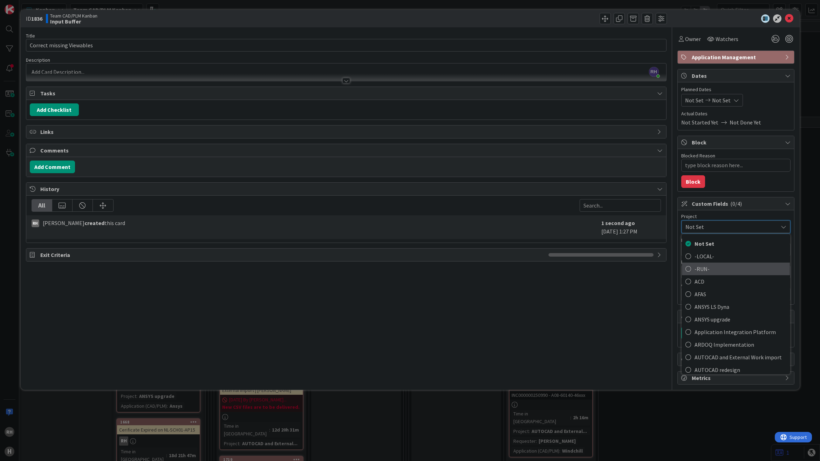
click at [711, 271] on span "-RUN-" at bounding box center [740, 268] width 92 height 11
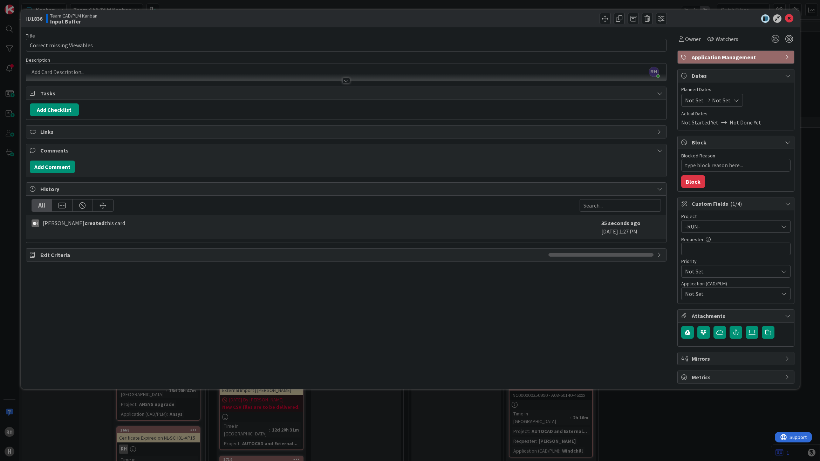
type textarea "x"
click at [706, 250] on input "text" at bounding box center [735, 248] width 109 height 13
type input "T"
type textarea "x"
type input "T."
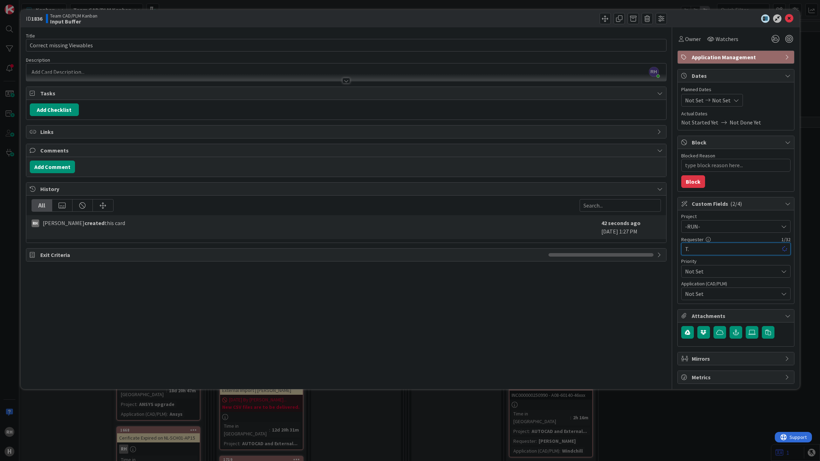
type textarea "x"
type input "T."
type textarea "x"
type input "T. J"
type textarea "x"
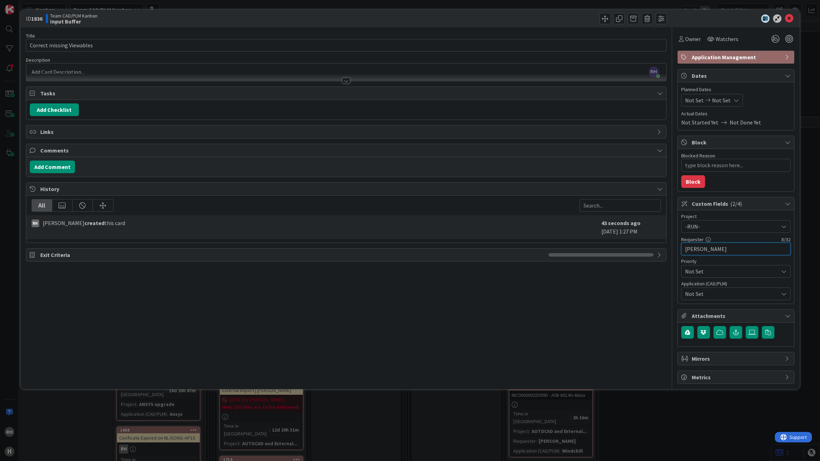
type input "[PERSON_NAME]"
type textarea "x"
type input "[PERSON_NAME]"
click at [713, 293] on span "Not Set" at bounding box center [731, 293] width 93 height 8
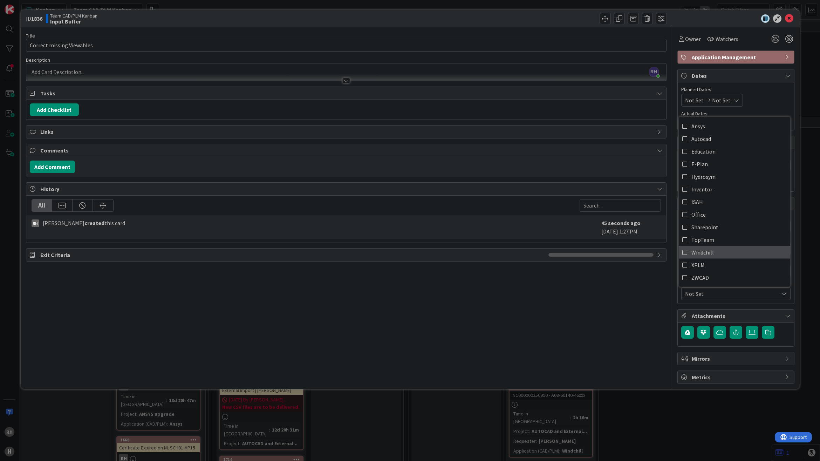
click at [686, 251] on icon at bounding box center [685, 252] width 6 height 11
type textarea "x"
click at [470, 302] on div "Title 25 / 128 Correct missing Viewables Description [PERSON_NAME] just joined …" at bounding box center [346, 205] width 640 height 356
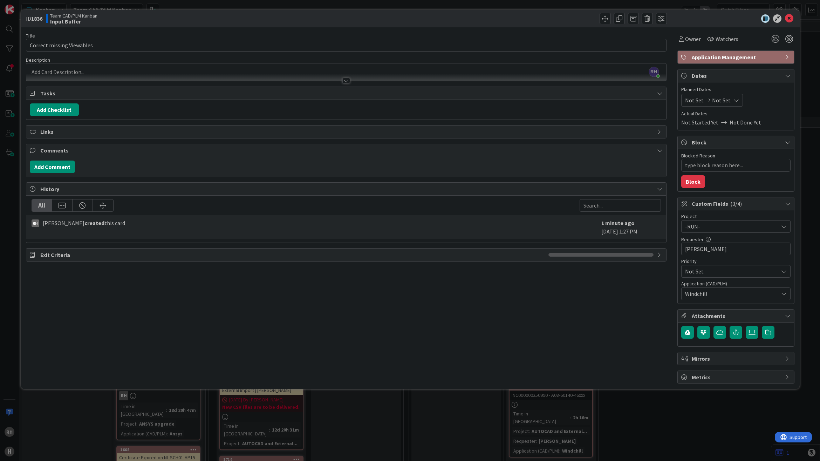
click at [69, 69] on div "[PERSON_NAME] just joined" at bounding box center [345, 72] width 639 height 18
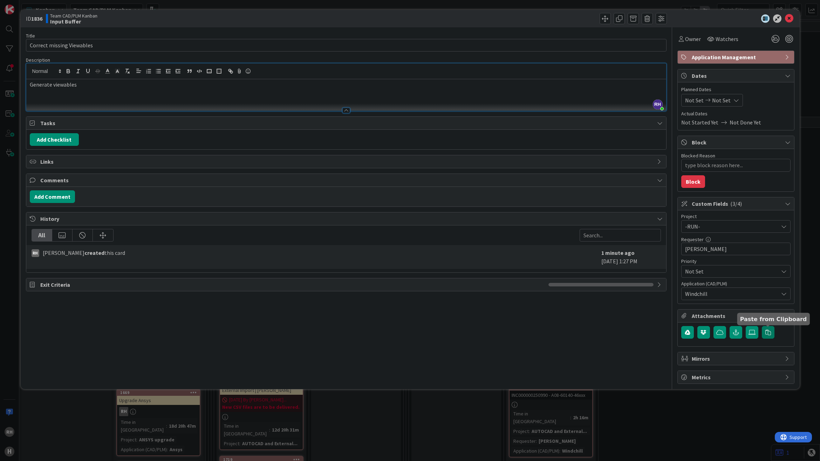
click at [767, 333] on icon "button" at bounding box center [768, 332] width 6 height 6
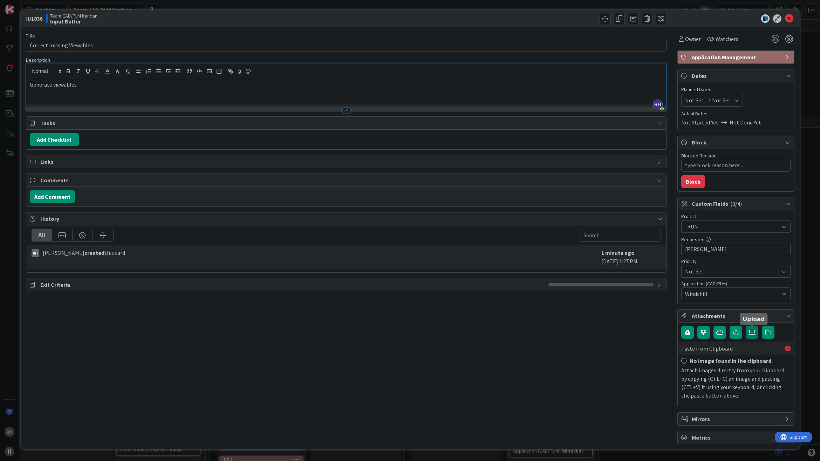
click at [750, 335] on icon at bounding box center [751, 332] width 7 height 6
click at [745, 326] on input "file" at bounding box center [745, 326] width 0 height 0
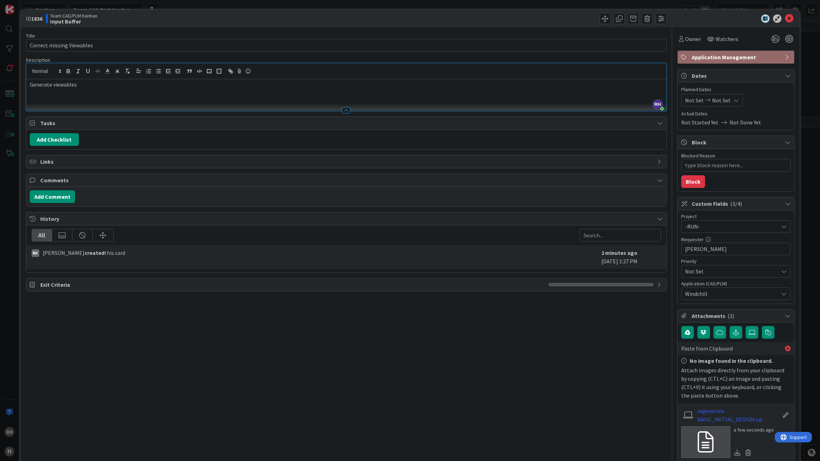
click at [92, 90] on div "Generate viewables" at bounding box center [345, 95] width 639 height 32
click at [30, 84] on p "Generate viewables for Basic Initial Design" at bounding box center [346, 85] width 632 height 8
click at [89, 100] on div "(re-)Generate viewables for Basic Initial Design" at bounding box center [345, 95] width 639 height 32
click at [209, 94] on div "(re-)Generate viewables for Basic Initial Design" at bounding box center [345, 95] width 639 height 32
click at [161, 340] on div "Title 25 / 128 Correct missing Viewables Description [PERSON_NAME] joined 2 m a…" at bounding box center [346, 295] width 640 height 536
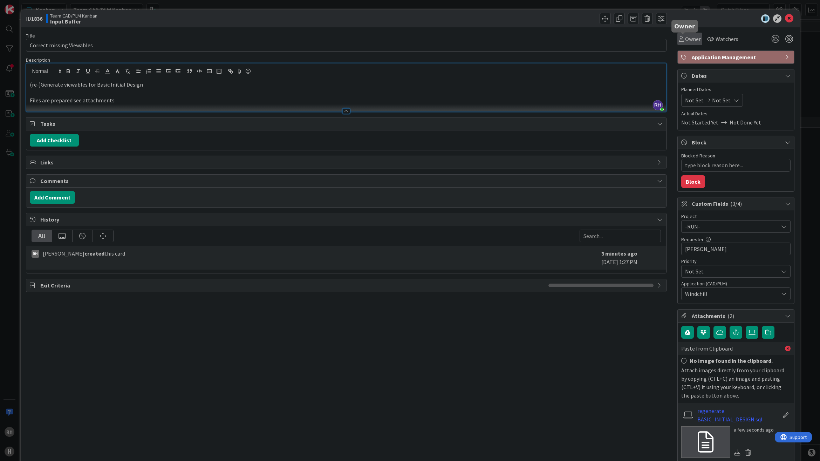
click at [687, 35] on span "Owner" at bounding box center [693, 39] width 16 height 8
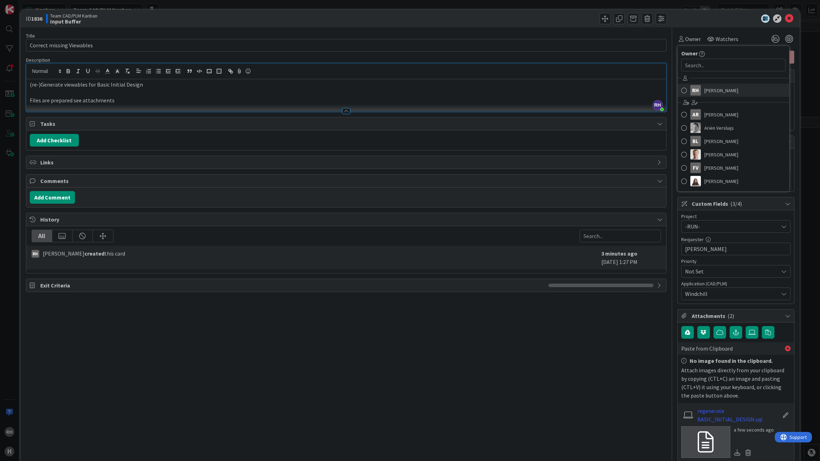
click at [690, 89] on div "RH" at bounding box center [695, 90] width 11 height 11
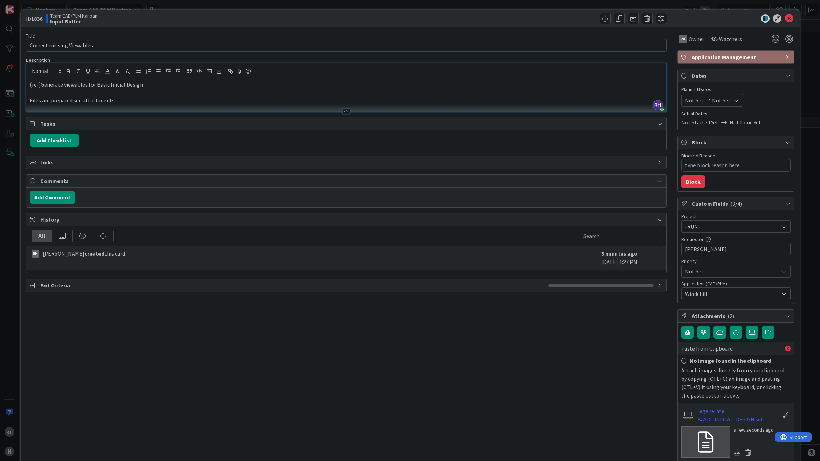
type textarea "x"
click at [784, 18] on icon at bounding box center [788, 18] width 8 height 8
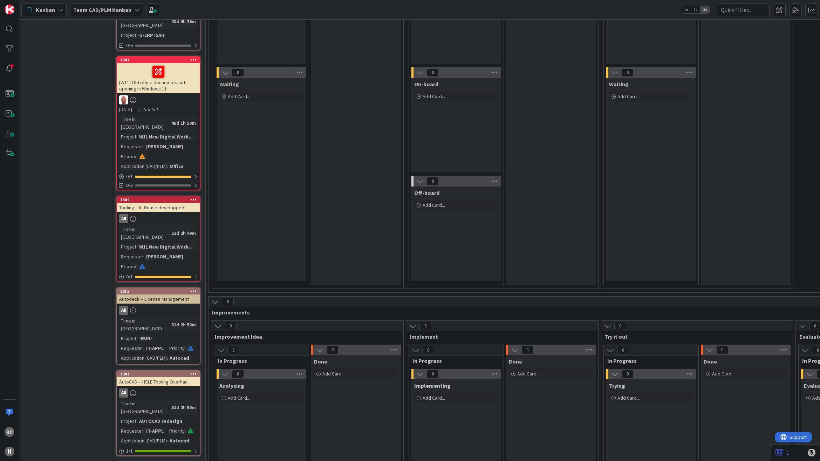
scroll to position [876, 0]
